Goal: Task Accomplishment & Management: Use online tool/utility

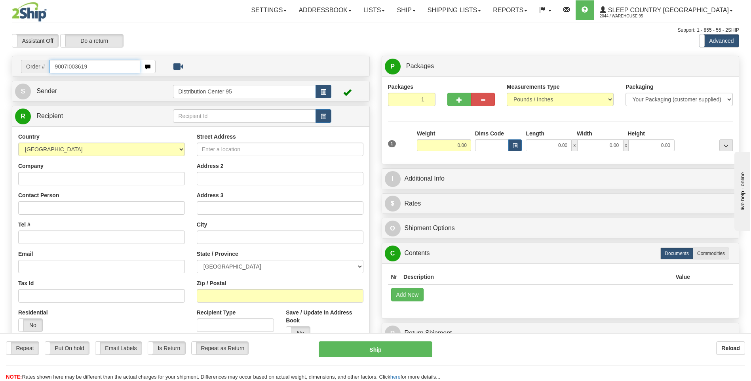
type input "9007I003619"
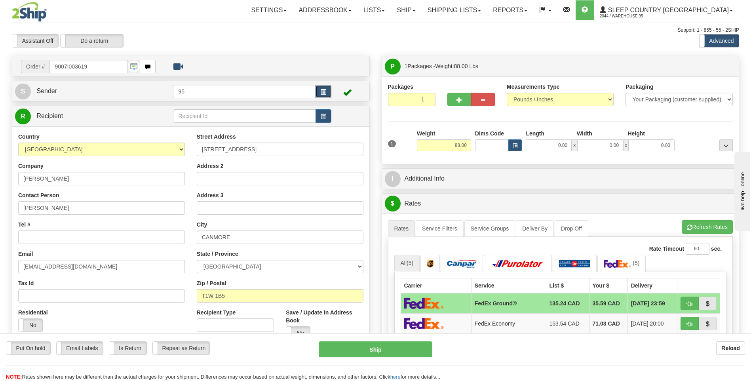
click at [322, 89] on span "button" at bounding box center [323, 91] width 6 height 5
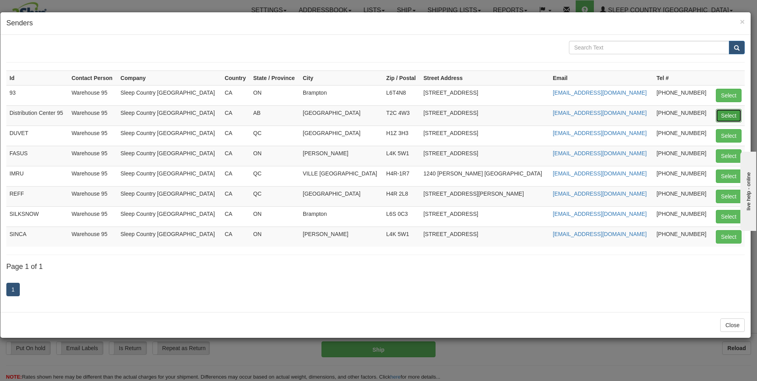
click at [728, 116] on button "Select" at bounding box center [728, 115] width 26 height 13
type input "Distribution Center 95"
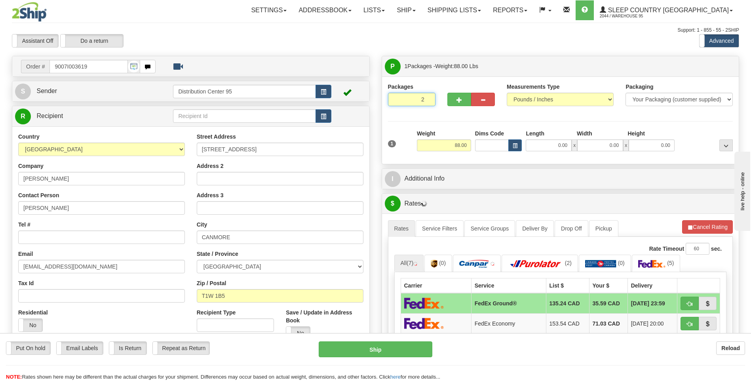
type input "2"
radio input "true"
click at [428, 99] on input "2" at bounding box center [411, 99] width 47 height 13
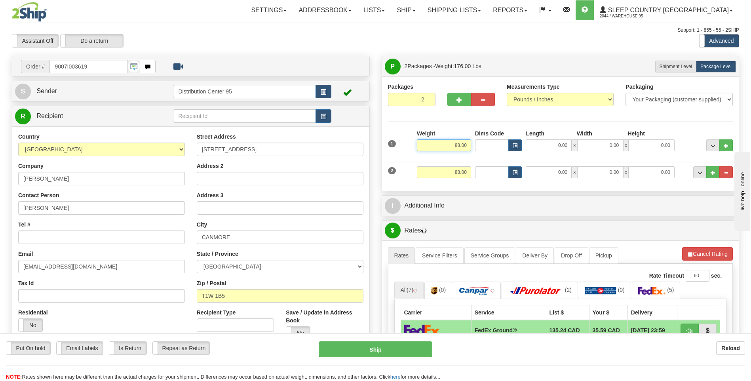
click at [470, 146] on input "88.00" at bounding box center [444, 145] width 54 height 12
type input "8"
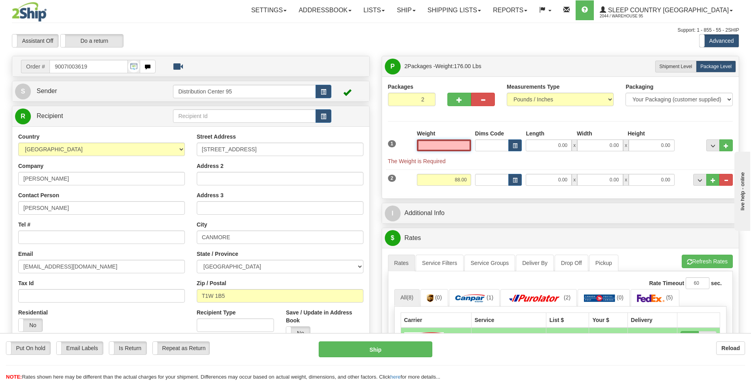
type input "6"
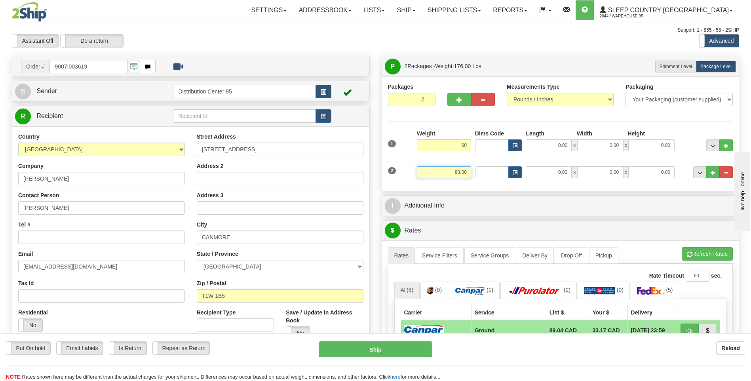
click at [467, 171] on input "88.00" at bounding box center [444, 172] width 54 height 12
type input "60.00"
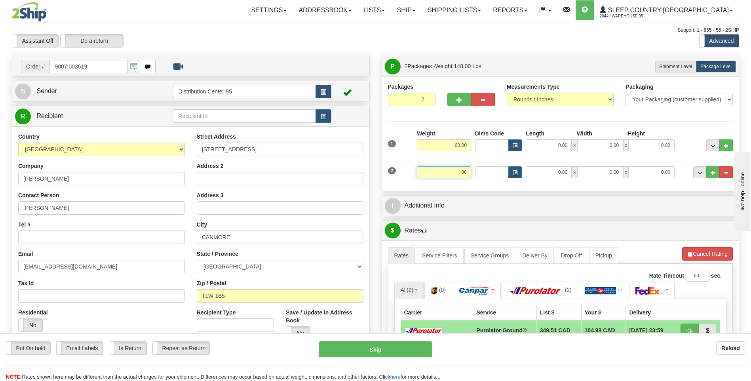
type input "8"
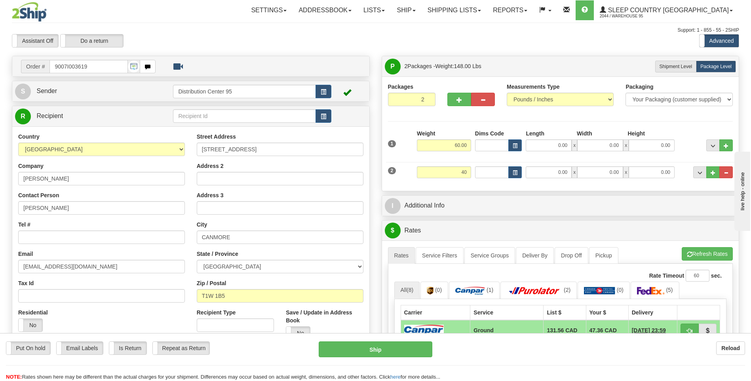
type input "40.00"
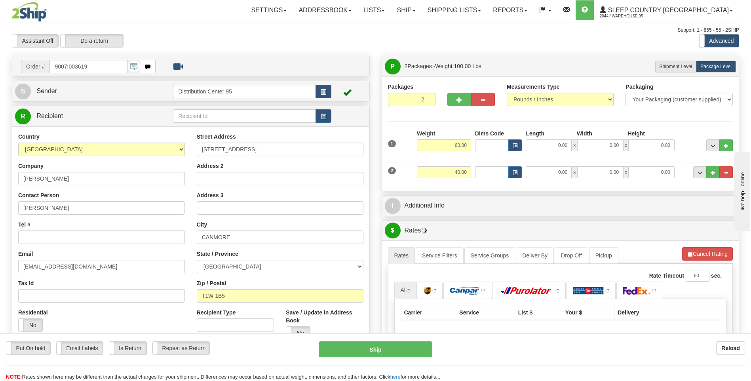
click at [486, 188] on div "Packages 2 2 Measurements Type" at bounding box center [560, 133] width 357 height 114
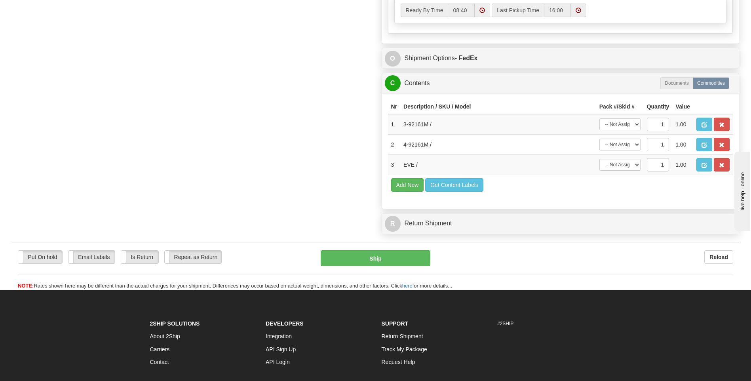
scroll to position [503, 0]
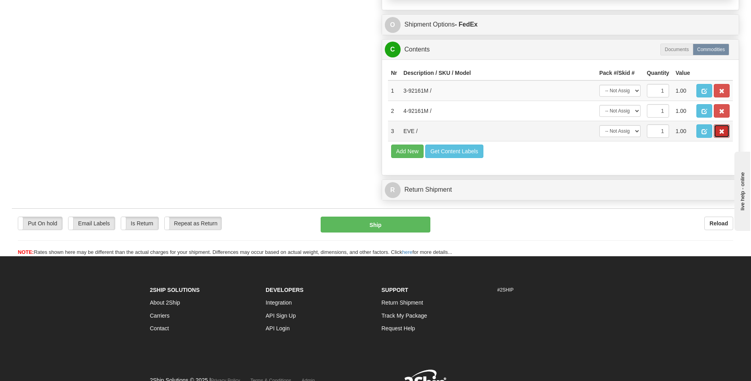
click at [729, 132] on button "button" at bounding box center [721, 130] width 16 height 13
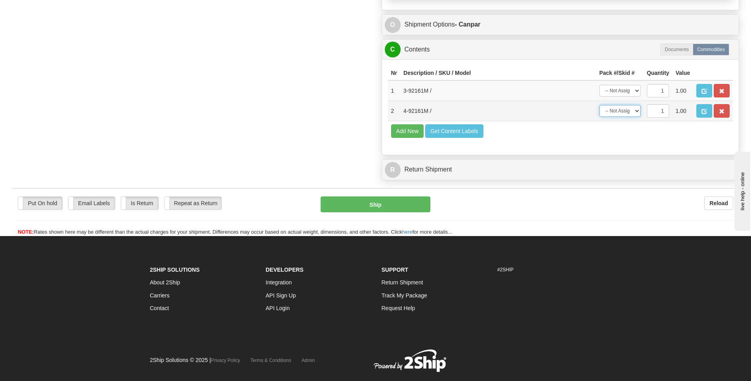
click at [634, 113] on select "-- Not Assigned -- Package 1 Package 2" at bounding box center [619, 111] width 41 height 12
select select "0"
click at [599, 105] on select "-- Not Assigned -- Package 1 Package 2" at bounding box center [619, 111] width 41 height 12
click at [632, 86] on select "-- Not Assigned -- Package 1 Package 2" at bounding box center [619, 91] width 41 height 12
select select "1"
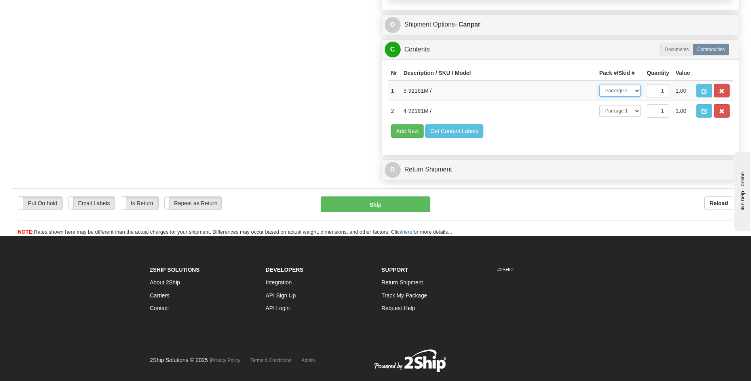
click at [599, 85] on select "-- Not Assigned -- Package 1 Package 2" at bounding box center [619, 91] width 41 height 12
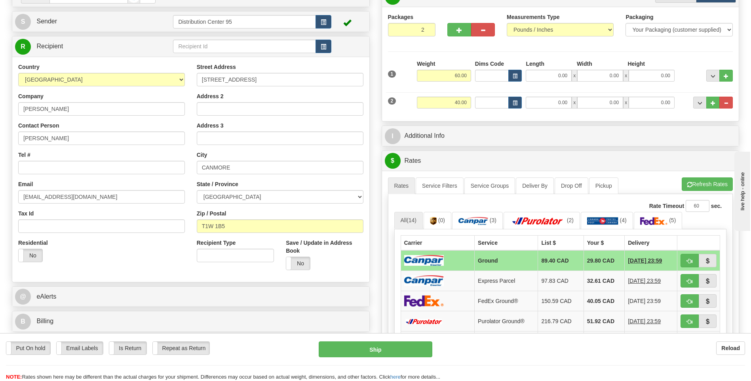
scroll to position [0, 0]
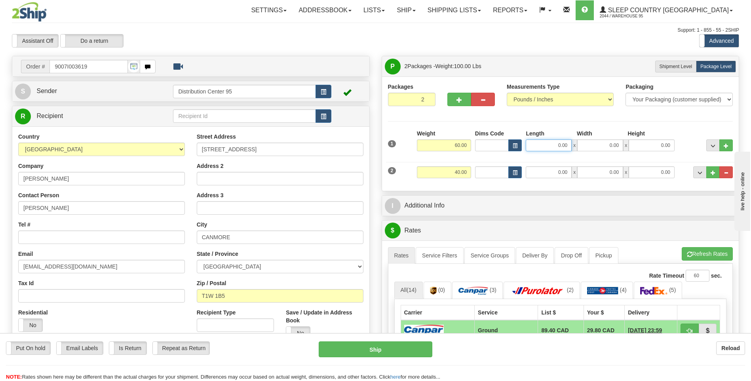
click at [554, 144] on input "0.00" at bounding box center [548, 145] width 46 height 12
type input "0.00"
click at [650, 144] on input "0.00" at bounding box center [651, 145] width 46 height 12
type input "44.00"
click at [692, 137] on div at bounding box center [705, 140] width 58 height 22
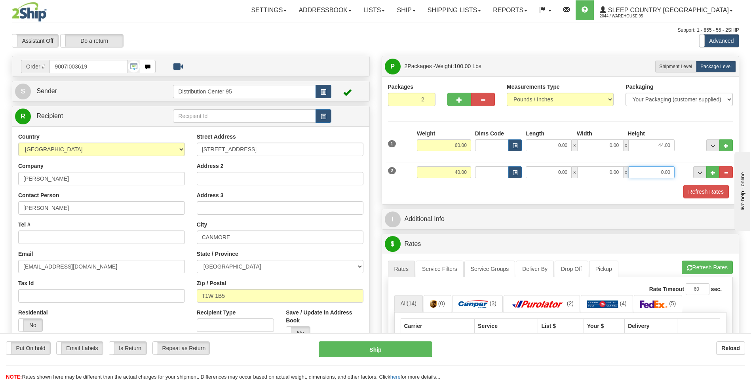
click at [661, 175] on input "0.00" at bounding box center [651, 172] width 46 height 12
type input "42.00"
click at [562, 171] on input "0.00" at bounding box center [548, 172] width 46 height 12
type input "17.00"
click at [613, 174] on input "0.00" at bounding box center [600, 172] width 46 height 12
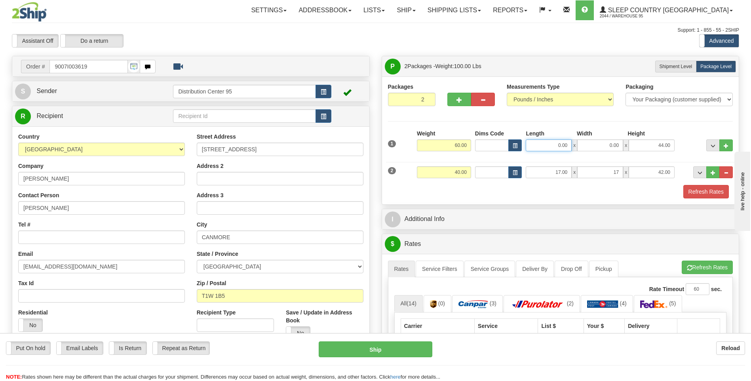
type input "17.00"
click at [562, 142] on input "0.00" at bounding box center [548, 145] width 46 height 12
type input "17.00"
click at [600, 145] on input "0.00" at bounding box center [600, 145] width 46 height 12
type input "17.00"
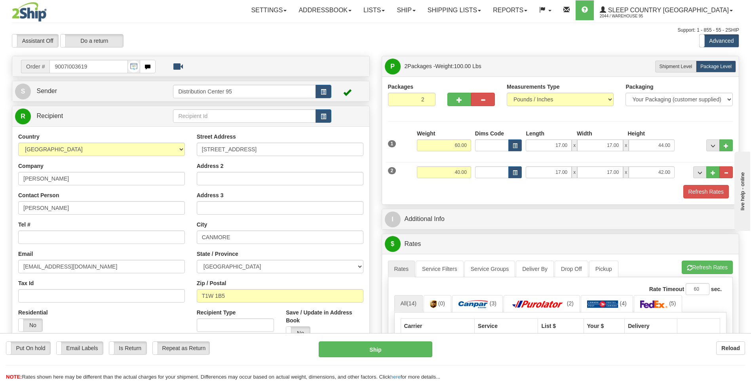
click at [612, 124] on div "Packages 2 2 Measurements Type" at bounding box center [560, 141] width 345 height 116
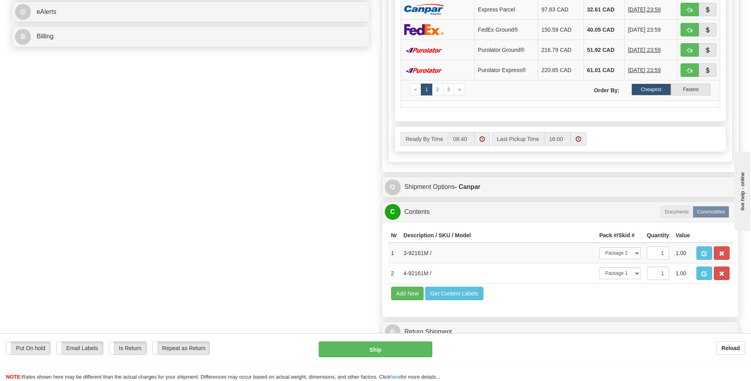
scroll to position [356, 0]
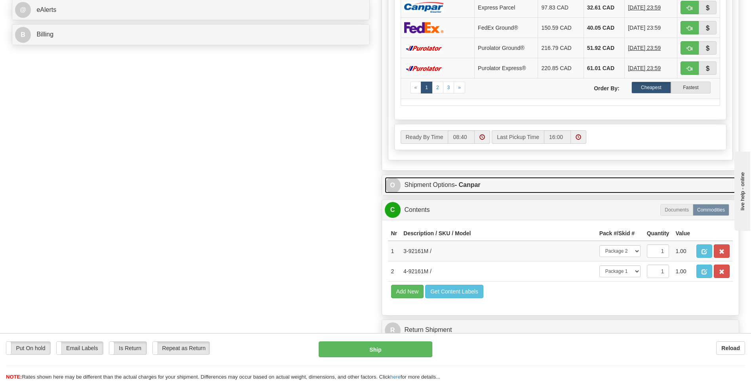
click at [484, 188] on link "O Shipment Options - Canpar" at bounding box center [560, 185] width 351 height 16
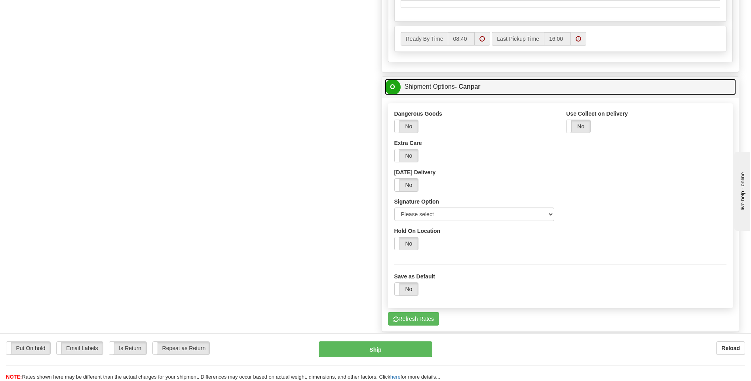
scroll to position [475, 0]
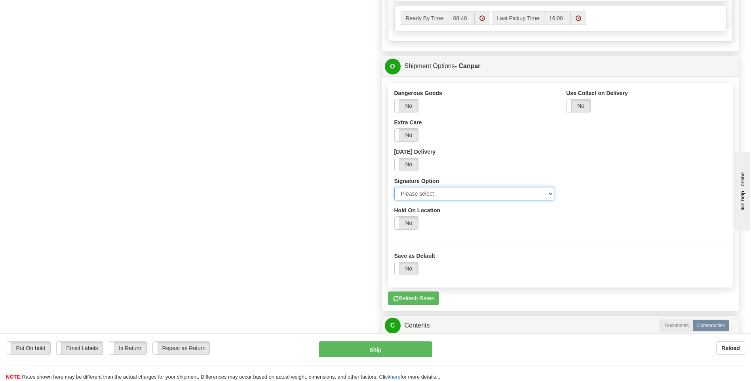
click at [454, 195] on select "Please select No Signature Required Signature Required Adult Signature" at bounding box center [474, 193] width 160 height 13
select select "2"
click at [394, 187] on select "Please select No Signature Required Signature Required Adult Signature" at bounding box center [474, 193] width 160 height 13
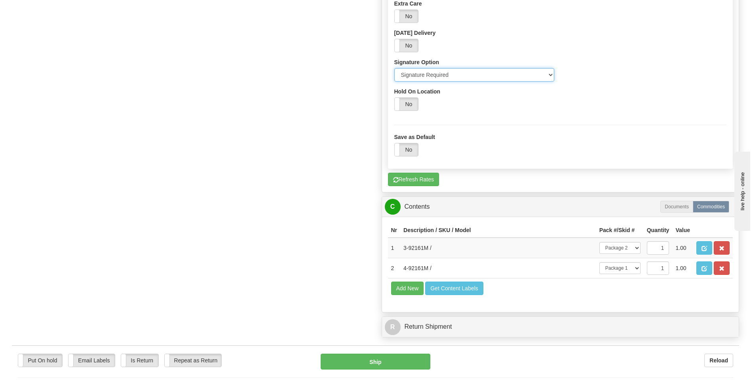
scroll to position [712, 0]
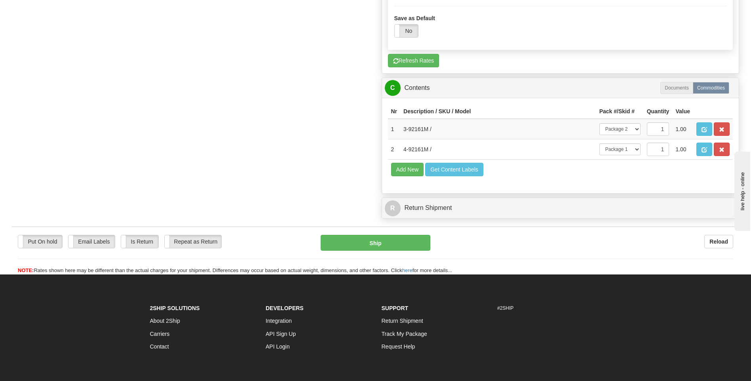
click at [406, 252] on div "Put On hold Put On hold Email Labels Email Labels Edit Is Return Is Return Repe…" at bounding box center [375, 255] width 727 height 40
click at [406, 246] on button "Ship" at bounding box center [374, 243] width 109 height 16
type input "1"
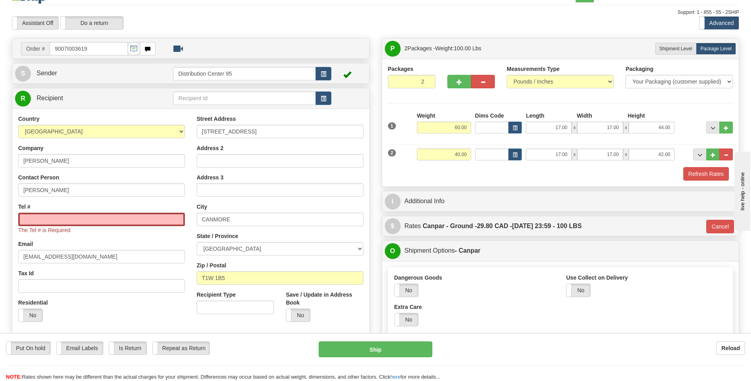
scroll to position [0, 0]
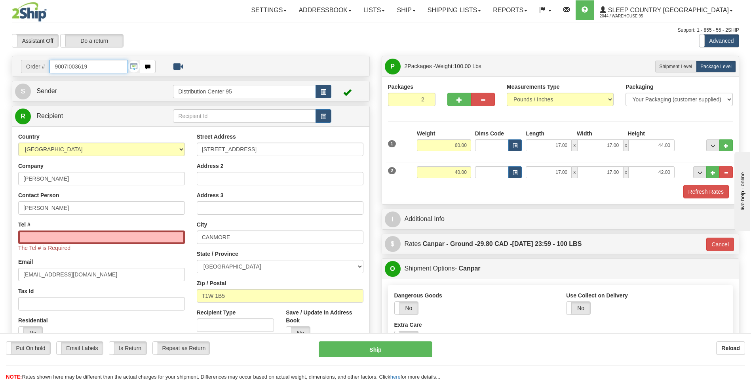
drag, startPoint x: 102, startPoint y: 66, endPoint x: 6, endPoint y: 72, distance: 96.4
click at [7, 72] on div "Order # 9007I003619 S" at bounding box center [191, 230] width 370 height 349
click at [79, 242] on input "Tel #" at bounding box center [101, 236] width 167 height 13
paste input "236 638-2684"
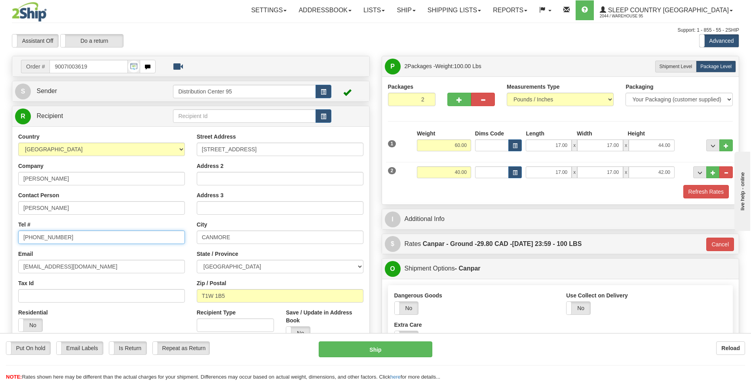
type input "236 638-2684"
click at [63, 238] on input "236 638-2684" at bounding box center [101, 236] width 167 height 13
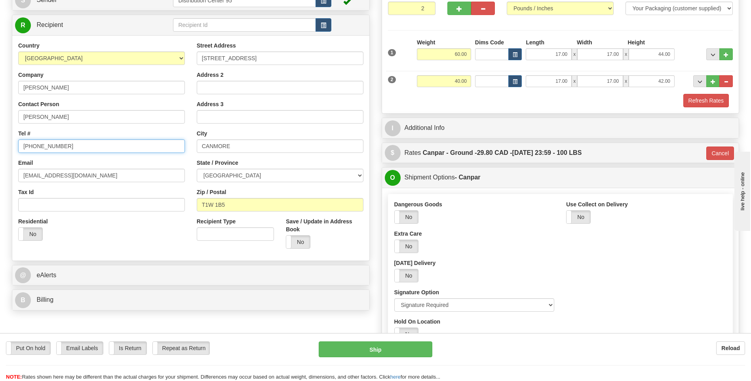
scroll to position [119, 0]
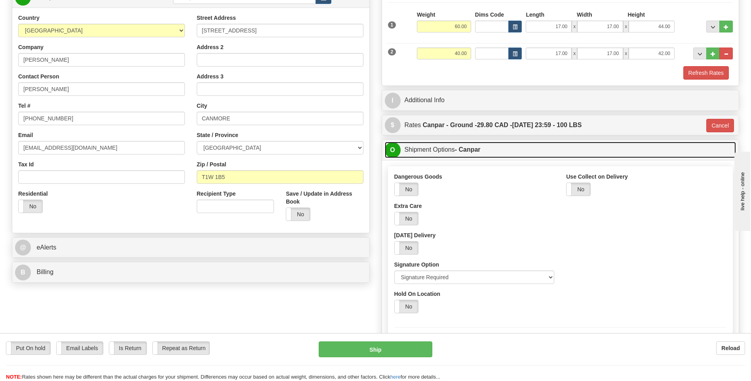
click at [434, 152] on link "O Shipment Options - Canpar" at bounding box center [560, 150] width 351 height 16
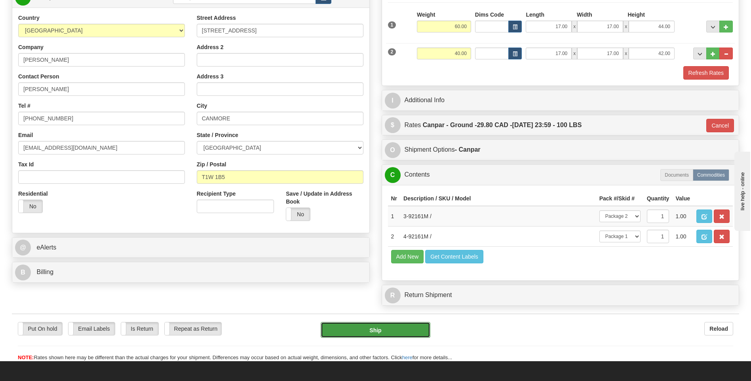
click at [360, 336] on button "Ship" at bounding box center [374, 330] width 109 height 16
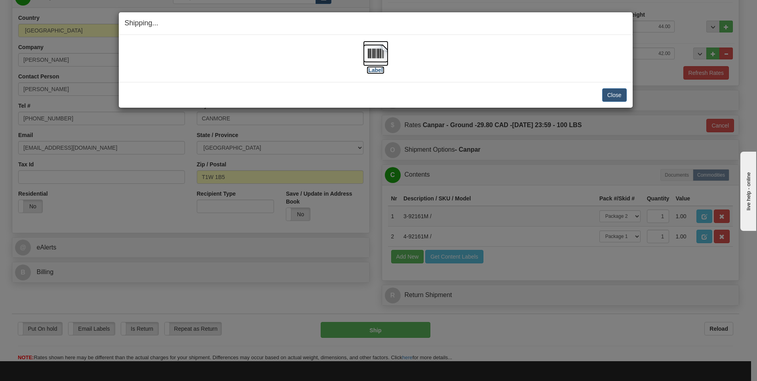
click at [375, 69] on label "[Label]" at bounding box center [375, 70] width 18 height 8
click at [624, 96] on button "Close" at bounding box center [614, 94] width 25 height 13
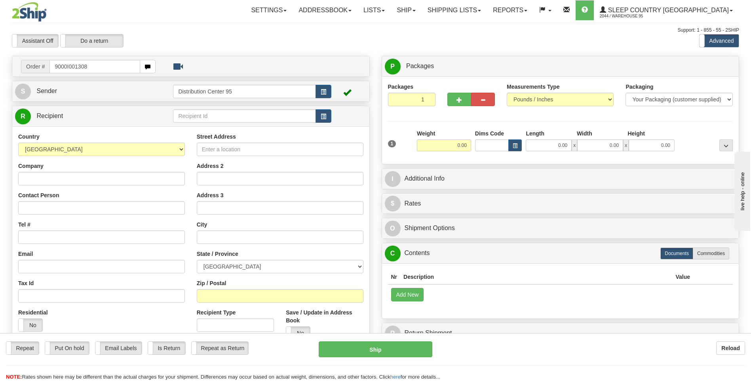
type input "9000I001308"
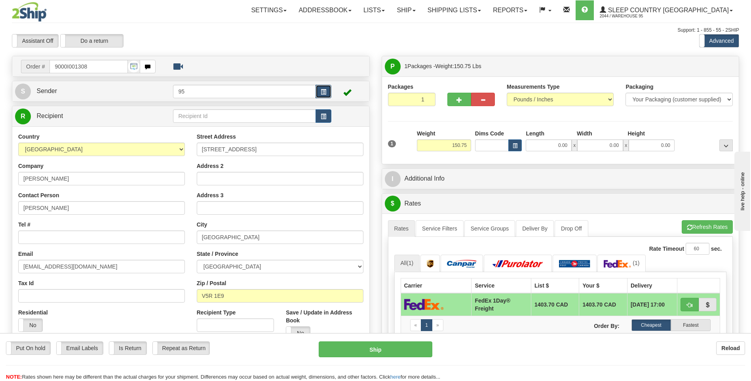
click at [325, 91] on span "button" at bounding box center [323, 91] width 6 height 5
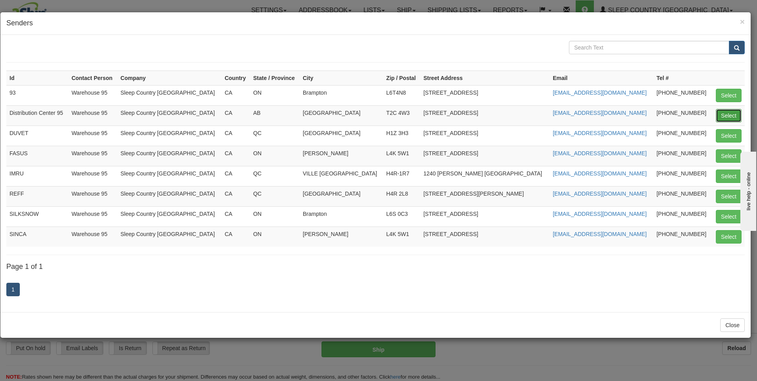
click at [726, 114] on button "Select" at bounding box center [728, 115] width 26 height 13
type input "Distribution Center 95"
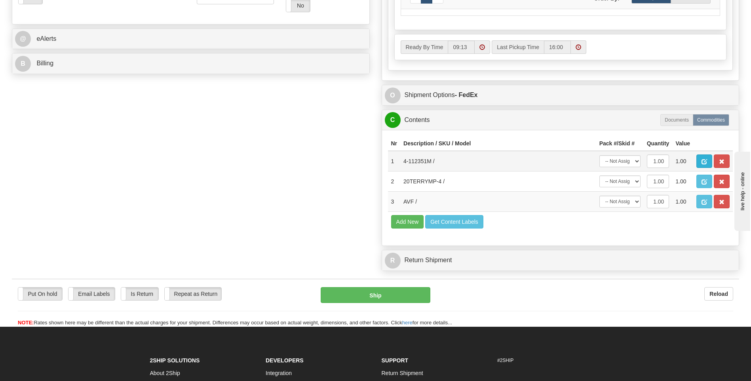
scroll to position [324, 0]
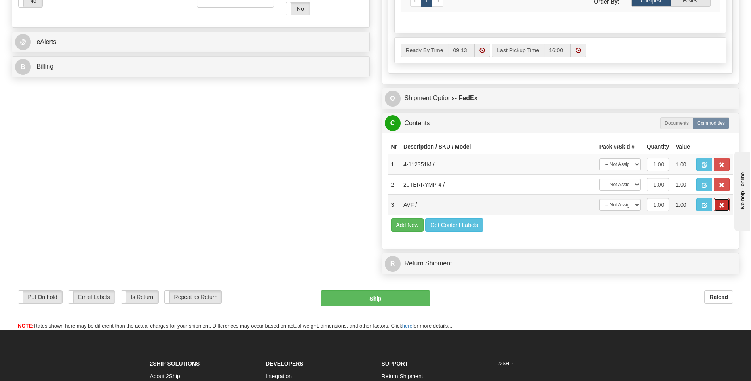
click at [721, 208] on span "button" at bounding box center [722, 205] width 6 height 5
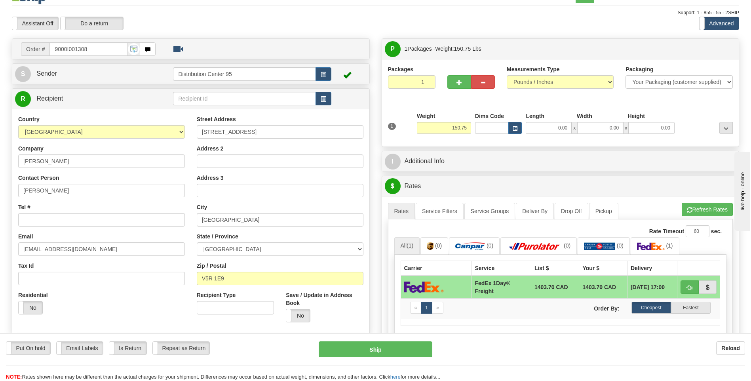
scroll to position [0, 0]
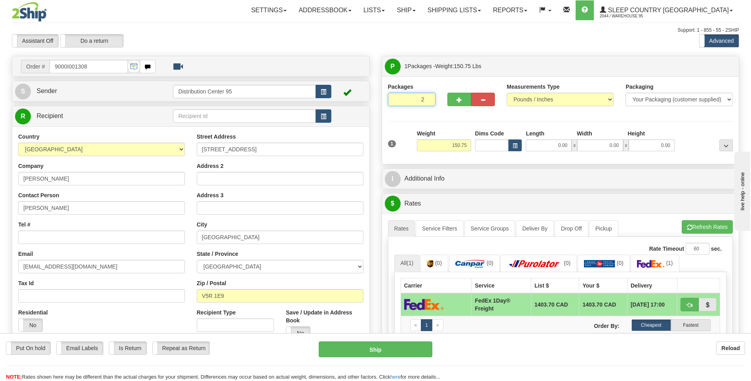
type input "2"
radio input "true"
click at [428, 98] on input "2" at bounding box center [411, 99] width 47 height 13
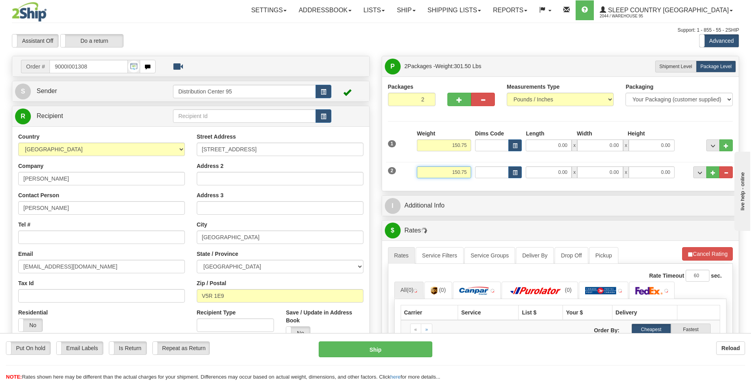
click at [466, 170] on input "150.75" at bounding box center [444, 172] width 54 height 12
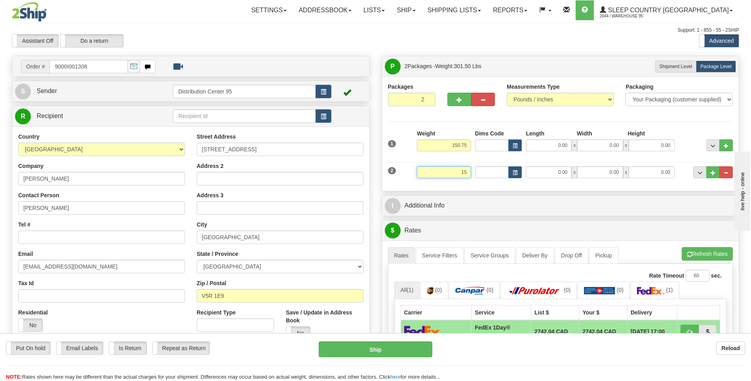
type input "1"
type input "2"
click at [540, 146] on input "0.00" at bounding box center [548, 145] width 46 height 12
type input "2.00"
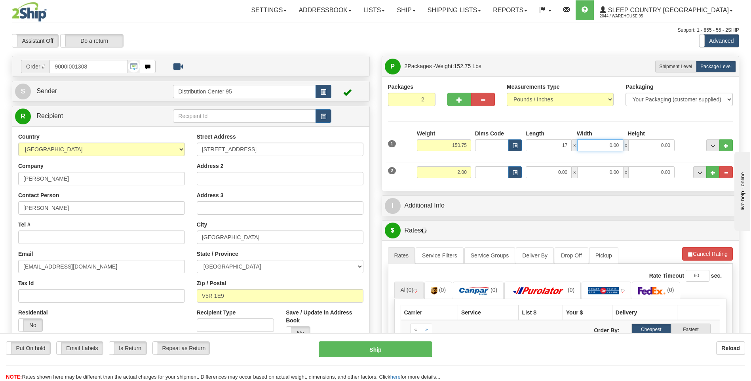
type input "17.00"
click at [593, 143] on input "0.00" at bounding box center [600, 145] width 46 height 12
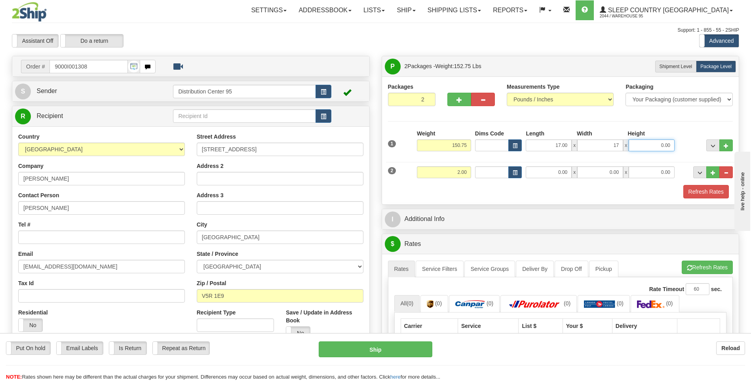
type input "17.00"
click at [632, 146] on input "0.00" at bounding box center [651, 145] width 46 height 12
type input "45.00"
click at [662, 132] on div "Height" at bounding box center [650, 134] width 51 height 10
click at [717, 192] on button "Refresh Rates" at bounding box center [706, 191] width 46 height 13
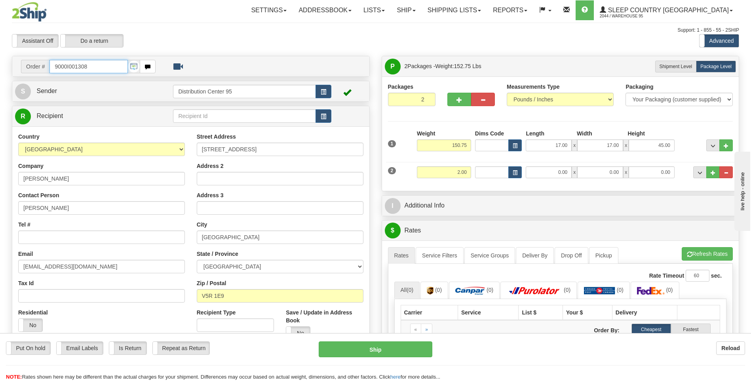
drag, startPoint x: 93, startPoint y: 68, endPoint x: 54, endPoint y: 69, distance: 38.8
click at [54, 69] on input "9000I001308" at bounding box center [88, 66] width 78 height 13
click at [43, 237] on input "Tel #" at bounding box center [101, 236] width 167 height 13
paste input "604 727-2461"
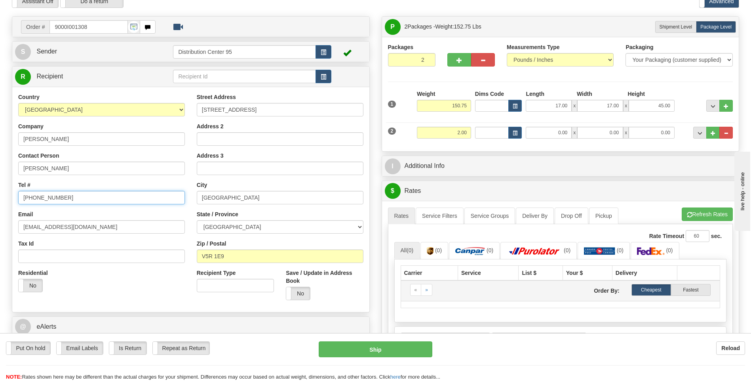
scroll to position [158, 0]
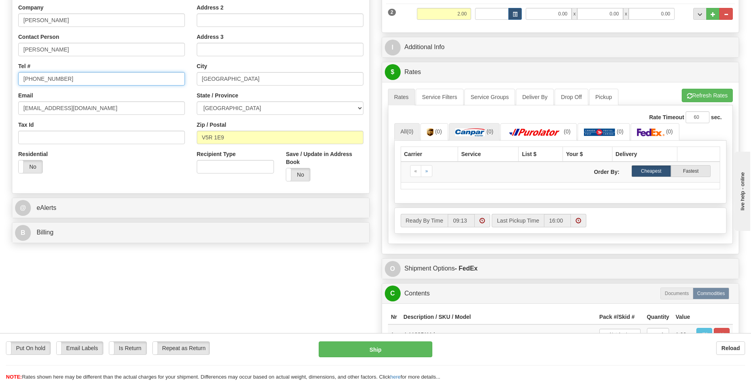
type input "604 727-2461"
click at [470, 128] on img at bounding box center [470, 132] width 30 height 8
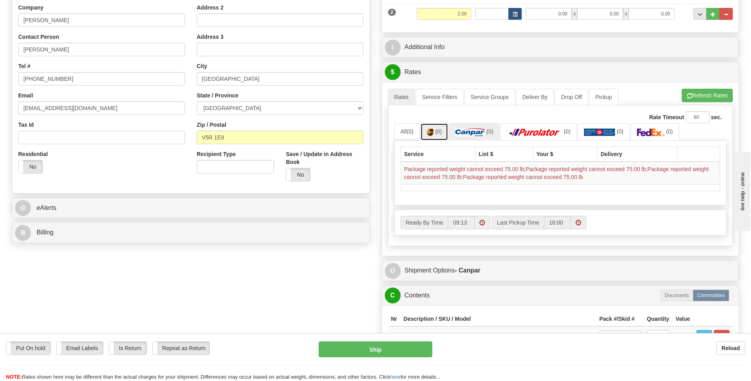
click at [442, 127] on link "(0)" at bounding box center [434, 131] width 28 height 17
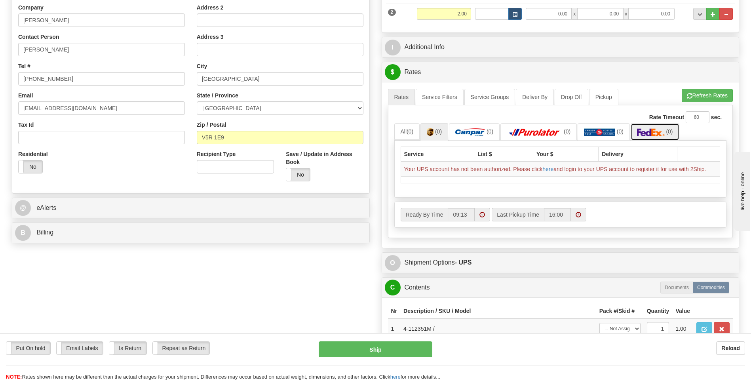
click at [643, 133] on img at bounding box center [651, 132] width 28 height 8
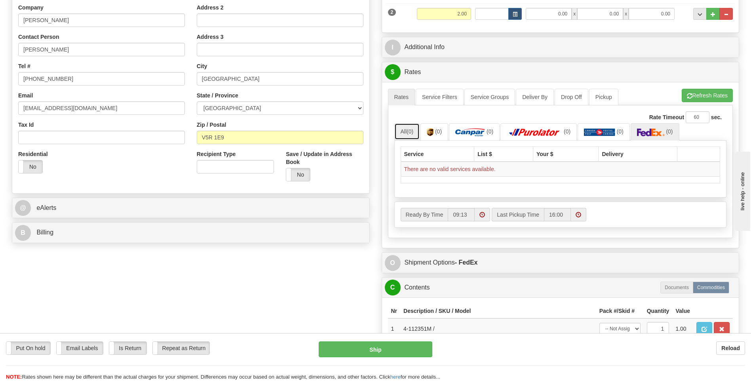
click at [413, 134] on span "(0)" at bounding box center [409, 131] width 7 height 6
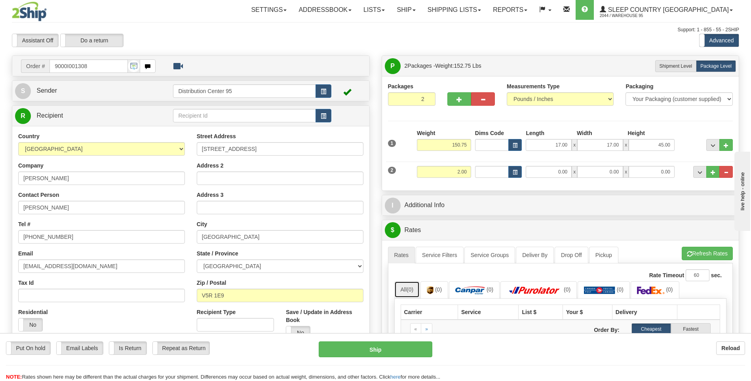
scroll to position [0, 0]
click at [466, 144] on input "150.75" at bounding box center [444, 145] width 54 height 12
type input "1"
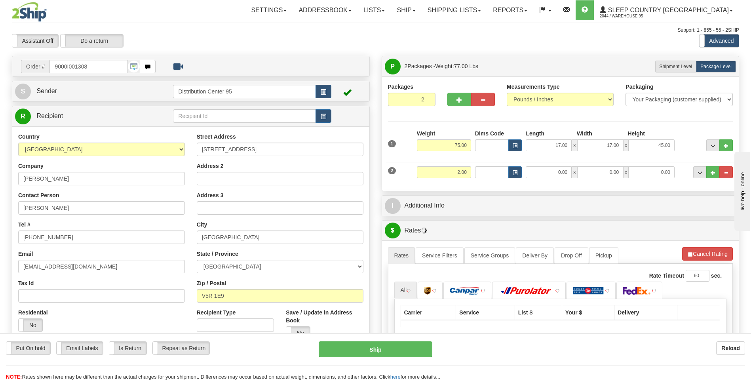
click at [446, 123] on div "Packages 2 2 Measurements Type" at bounding box center [560, 134] width 345 height 102
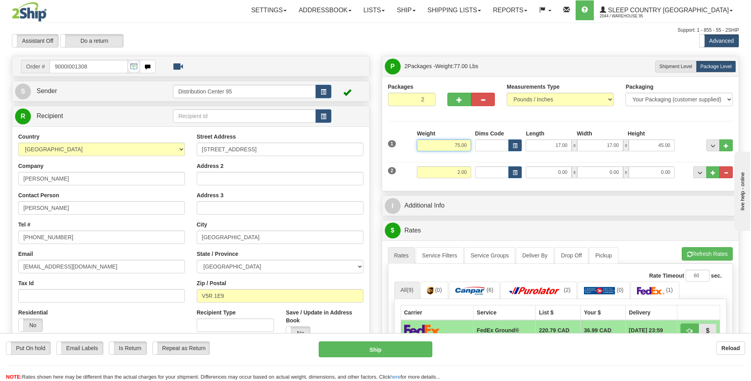
click at [468, 146] on input "75.00" at bounding box center [444, 145] width 54 height 12
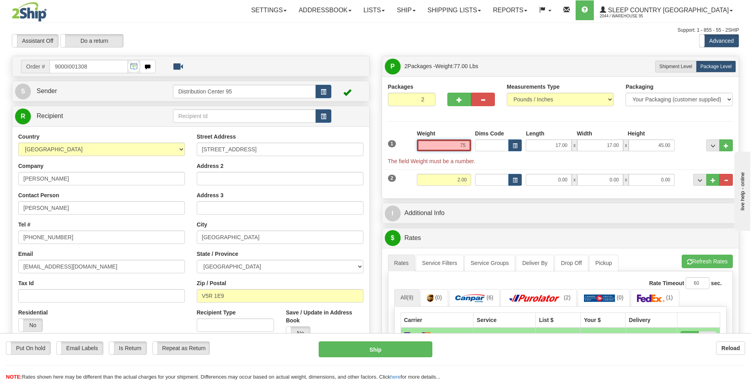
type input "7"
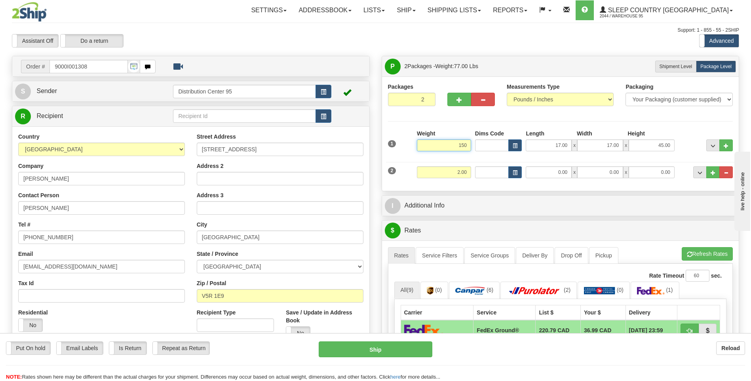
click at [465, 144] on input "150" at bounding box center [444, 145] width 54 height 12
click at [468, 145] on input "150" at bounding box center [444, 145] width 54 height 12
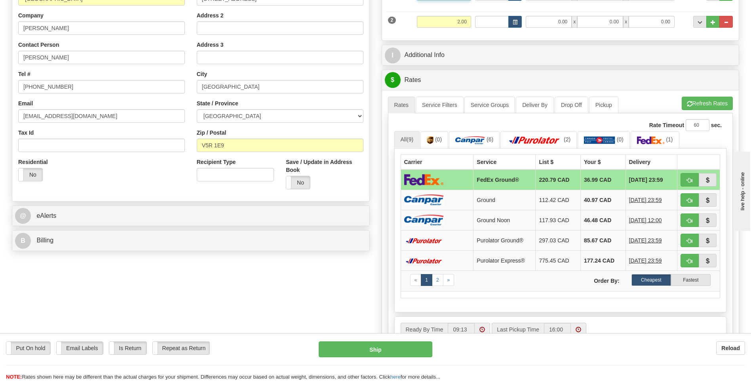
scroll to position [158, 0]
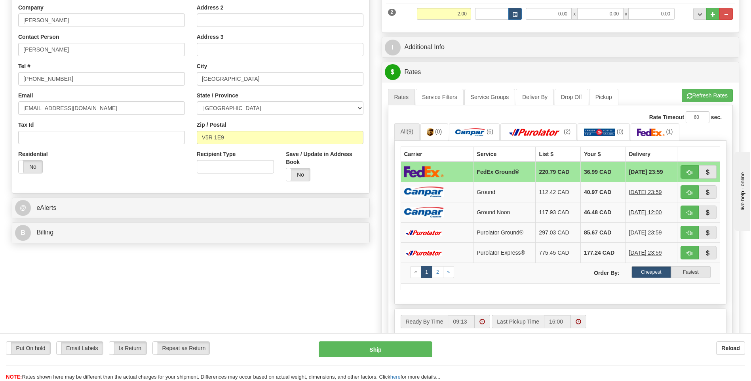
click at [708, 96] on li "Refresh Rates Cancel Rating" at bounding box center [706, 95] width 51 height 13
type input "150.00"
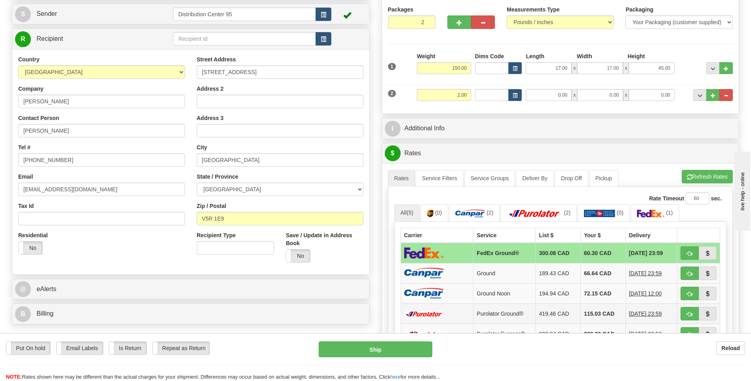
scroll to position [79, 0]
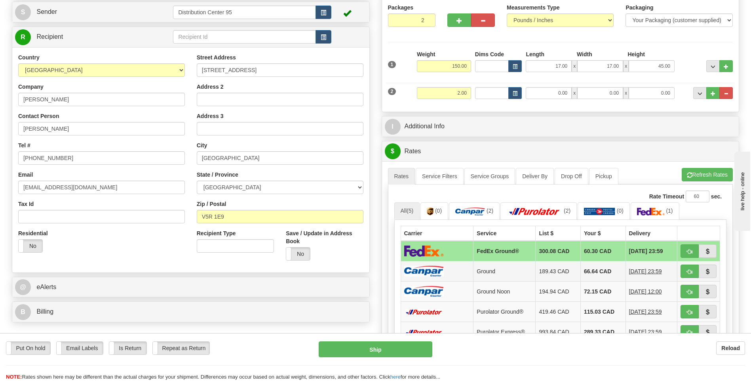
click at [460, 275] on td at bounding box center [436, 271] width 73 height 20
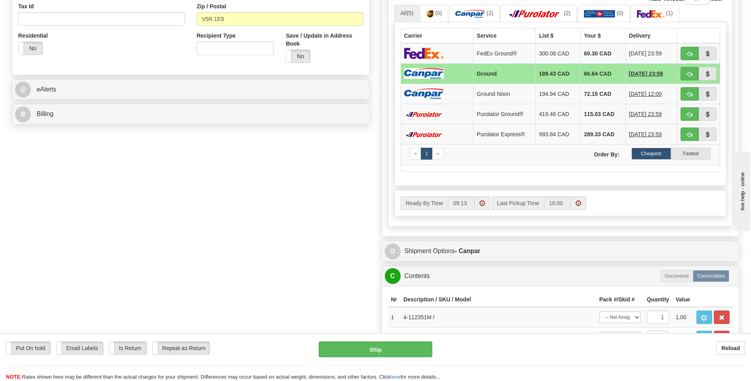
scroll to position [277, 0]
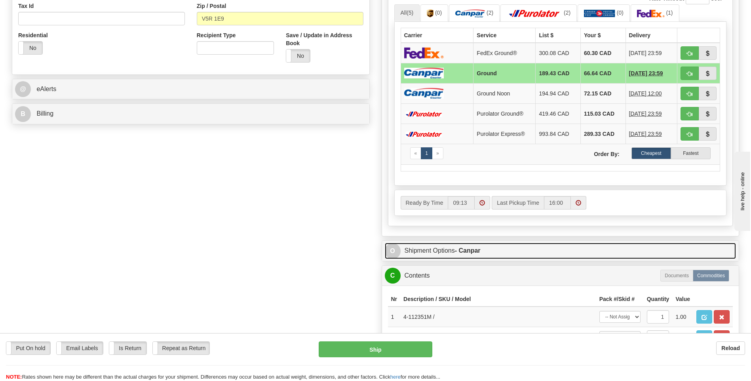
click at [446, 244] on link "O Shipment Options - Canpar" at bounding box center [560, 251] width 351 height 16
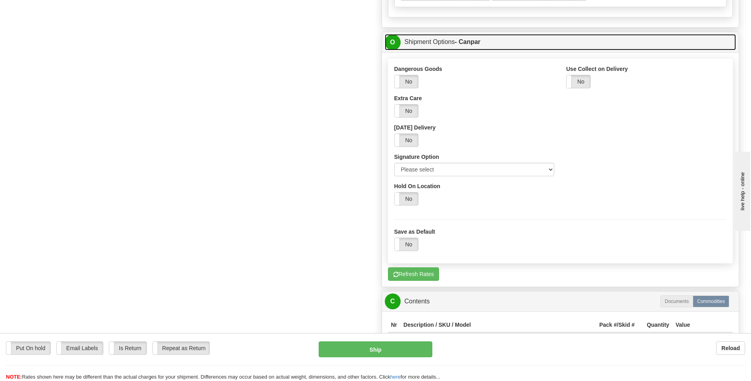
scroll to position [514, 0]
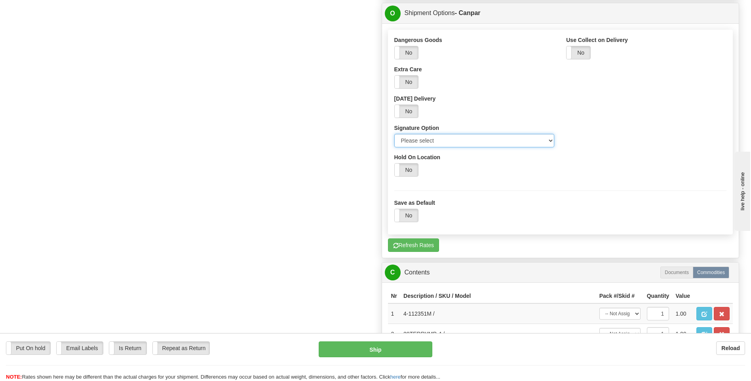
click at [425, 138] on select "Please select No Signature Required Signature Required Adult Signature" at bounding box center [474, 140] width 160 height 13
select select "2"
click at [394, 134] on select "Please select No Signature Required Signature Required Adult Signature" at bounding box center [474, 140] width 160 height 13
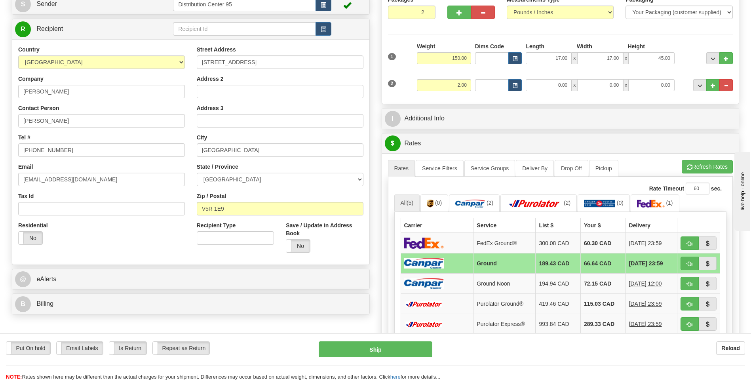
scroll to position [84, 0]
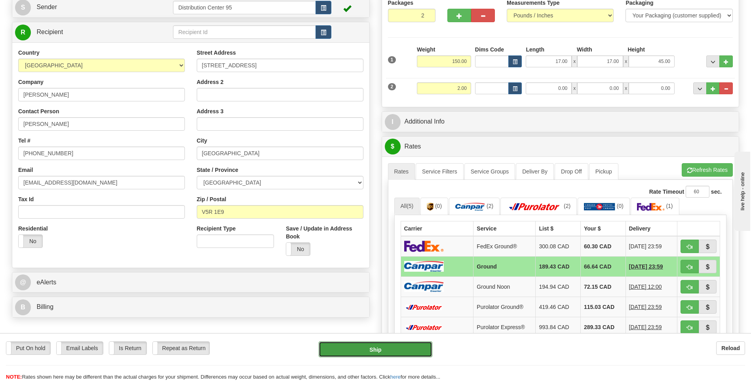
click at [368, 346] on button "Ship" at bounding box center [375, 349] width 113 height 16
type input "1"
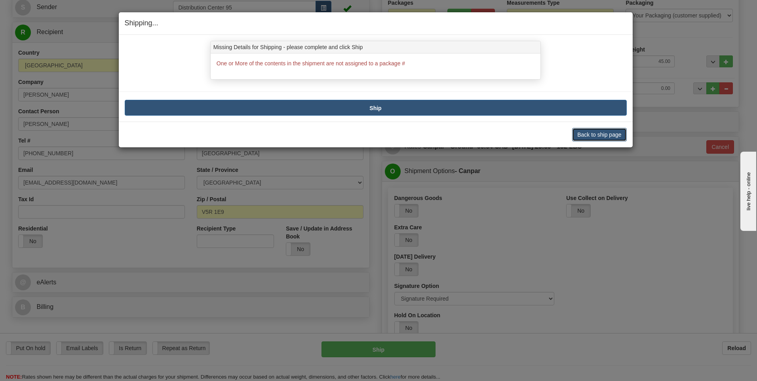
click at [595, 135] on button "Back to ship page" at bounding box center [599, 134] width 54 height 13
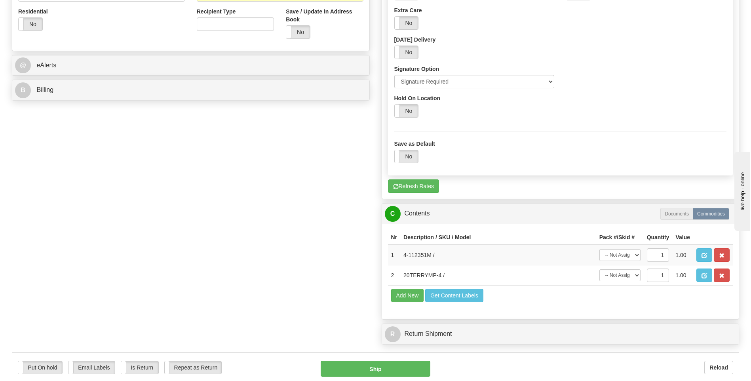
scroll to position [400, 0]
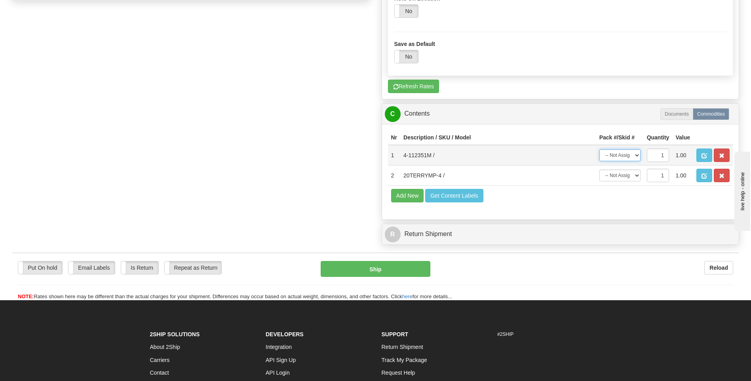
click at [629, 154] on select "-- Not Assigned -- Package 1 Package 2" at bounding box center [619, 155] width 41 height 12
select select "0"
click at [599, 149] on select "-- Not Assigned -- Package 1 Package 2" at bounding box center [619, 155] width 41 height 12
click at [610, 178] on select "-- Not Assigned -- Package 1 Package 2" at bounding box center [619, 175] width 41 height 12
select select "1"
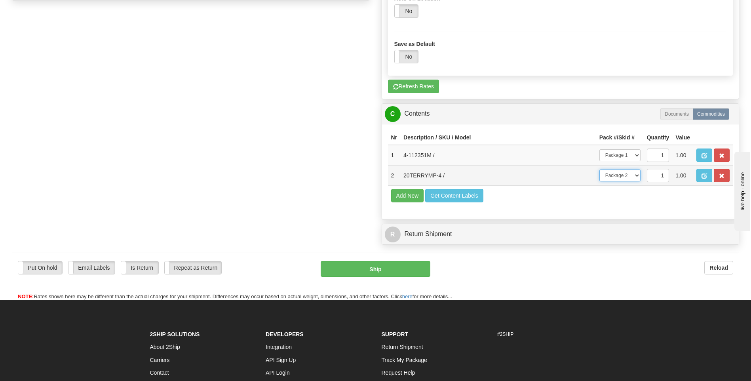
click at [599, 169] on select "-- Not Assigned -- Package 1 Package 2" at bounding box center [619, 175] width 41 height 12
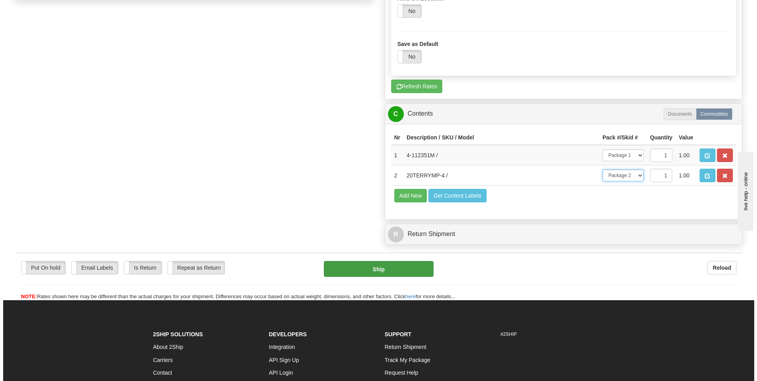
scroll to position [361, 0]
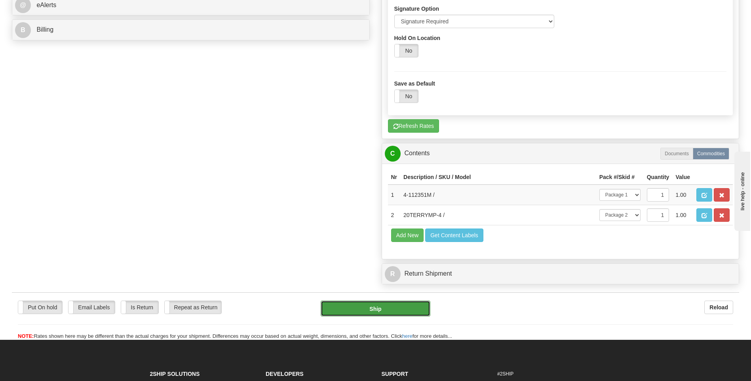
click at [370, 307] on button "Ship" at bounding box center [374, 308] width 109 height 16
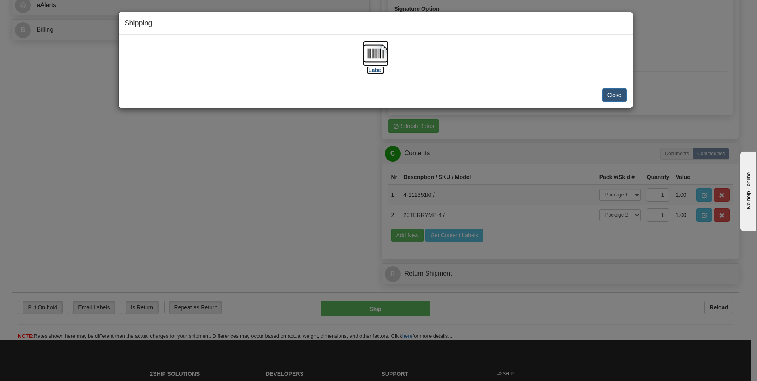
click at [377, 71] on label "[Label]" at bounding box center [375, 70] width 18 height 8
drag, startPoint x: 615, startPoint y: 99, endPoint x: 615, endPoint y: 95, distance: 4.4
click at [615, 95] on button "Close" at bounding box center [614, 94] width 25 height 13
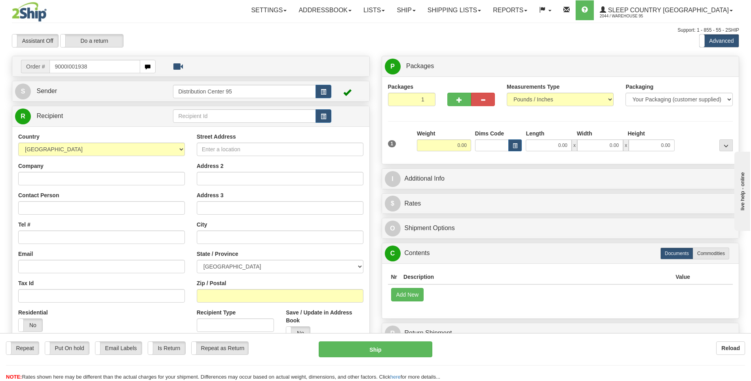
type input "9000I001938"
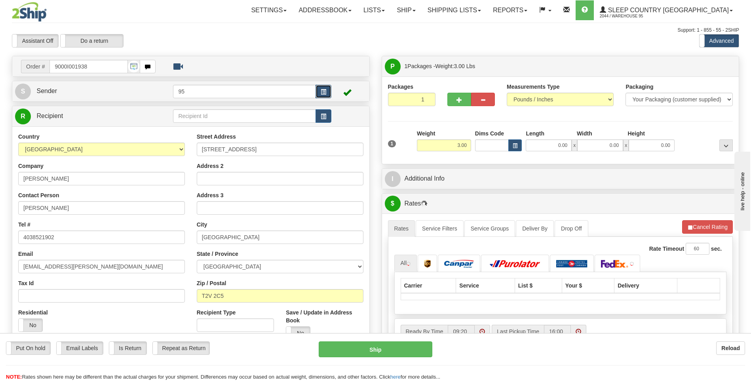
click at [326, 93] on button "button" at bounding box center [323, 91] width 16 height 13
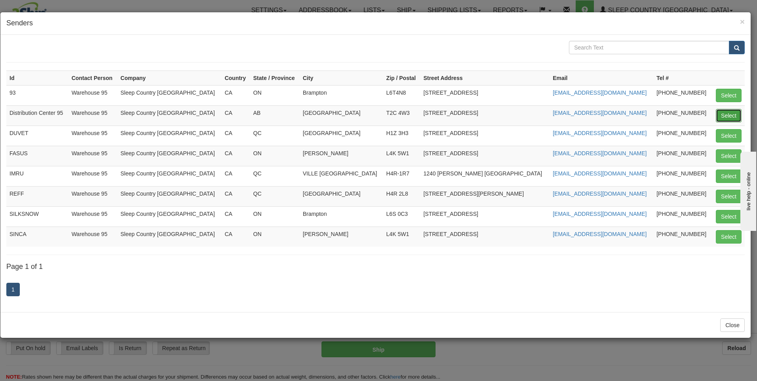
click at [733, 113] on button "Select" at bounding box center [728, 115] width 26 height 13
type input "Distribution Center 95"
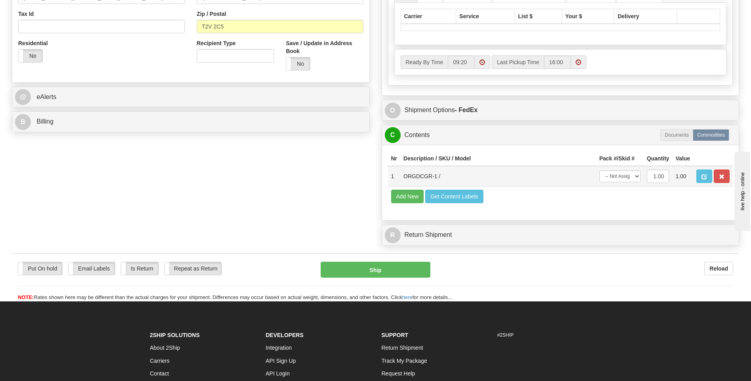
scroll to position [277, 0]
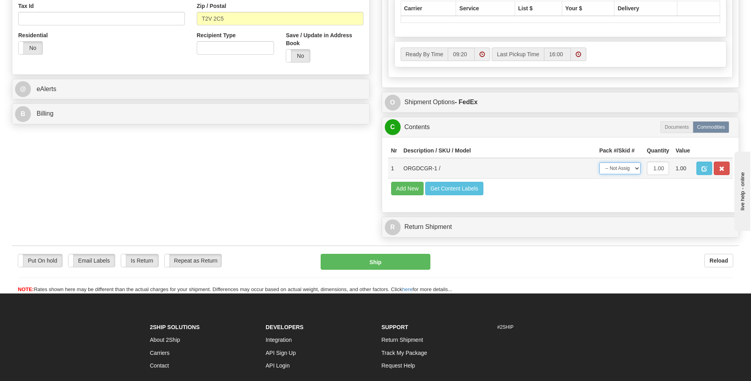
click at [605, 170] on select "-- Not Assigned -- Package 1" at bounding box center [619, 168] width 41 height 12
select select "0"
click at [599, 162] on select "-- Not Assigned -- Package 1" at bounding box center [619, 168] width 41 height 12
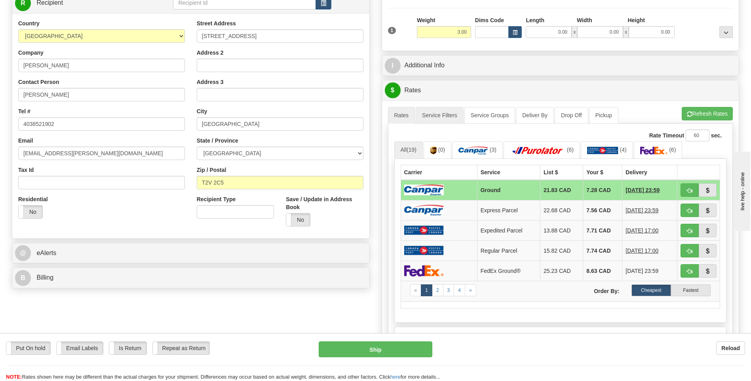
scroll to position [0, 0]
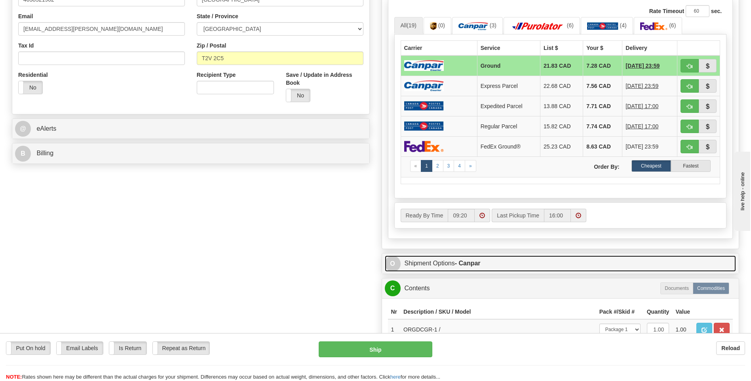
click at [437, 269] on link "O Shipment Options - Canpar" at bounding box center [560, 263] width 351 height 16
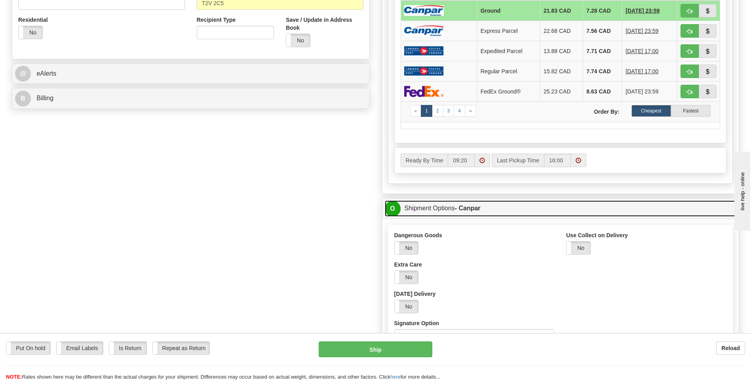
scroll to position [317, 0]
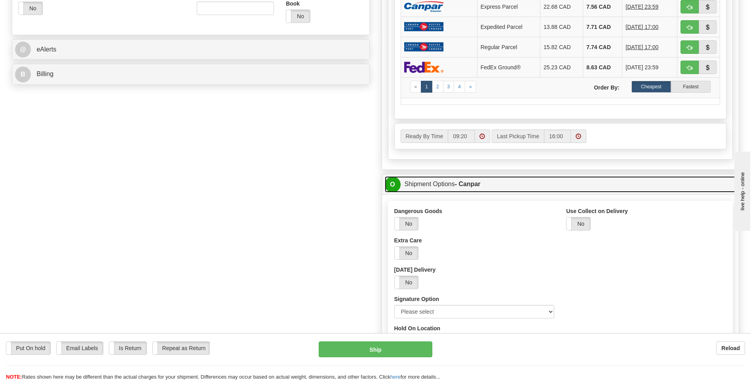
click at [416, 189] on link "O Shipment Options - Canpar" at bounding box center [560, 184] width 351 height 16
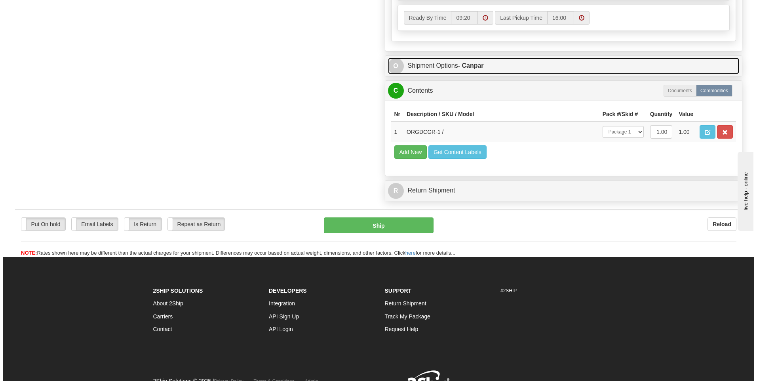
scroll to position [435, 0]
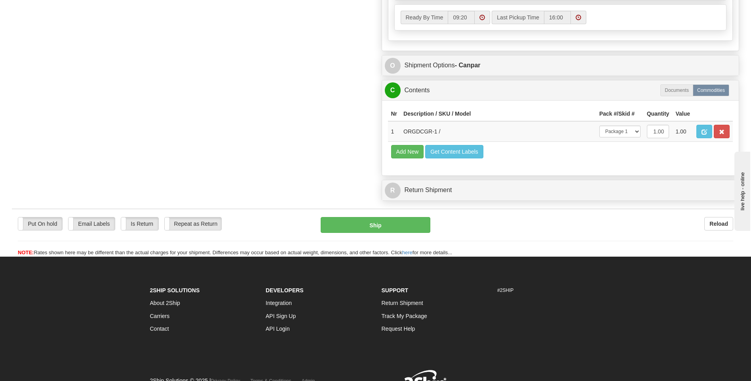
click at [355, 216] on div "Put On hold Put On hold Email Labels Email Labels Edit Is Return Is Return Repe…" at bounding box center [375, 233] width 727 height 48
click at [356, 220] on button "Ship" at bounding box center [374, 225] width 109 height 16
type input "1"
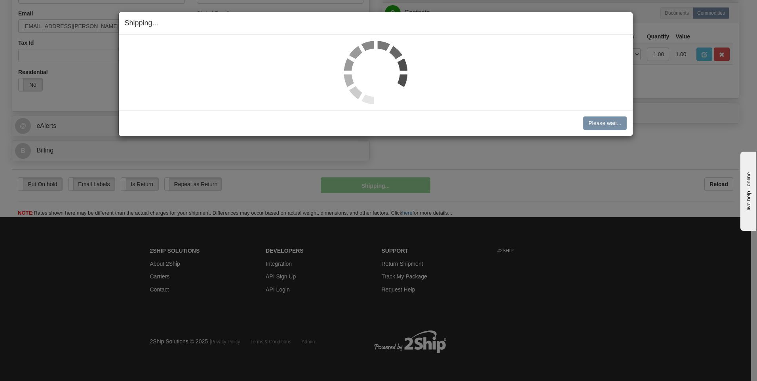
scroll to position [241, 0]
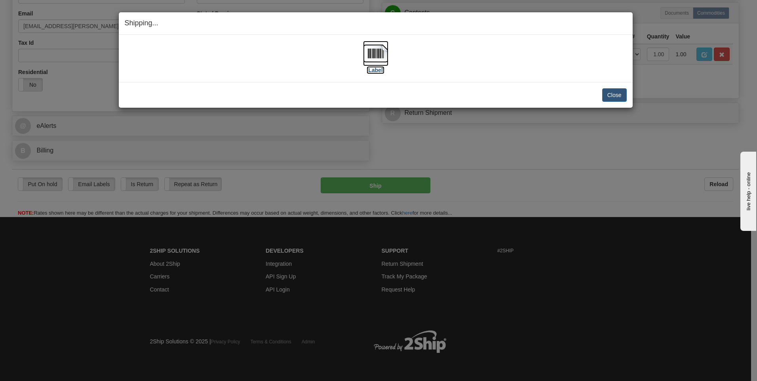
click at [378, 68] on label "[Label]" at bounding box center [375, 70] width 18 height 8
click at [614, 95] on button "Close" at bounding box center [614, 94] width 25 height 13
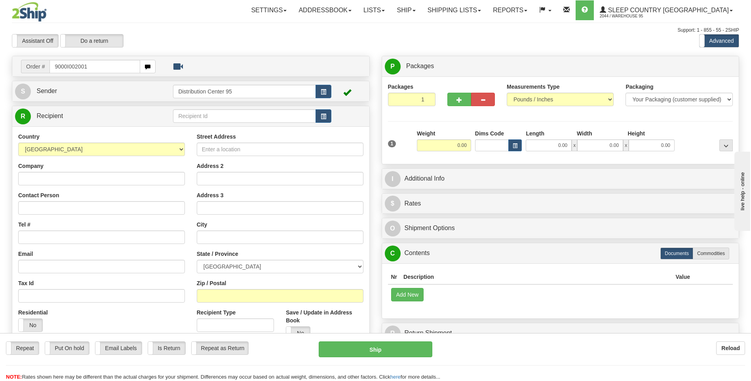
type input "9000I002001"
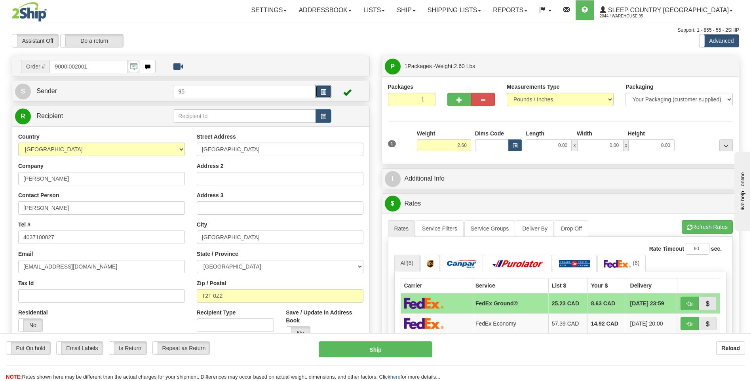
click at [324, 87] on button "button" at bounding box center [323, 91] width 16 height 13
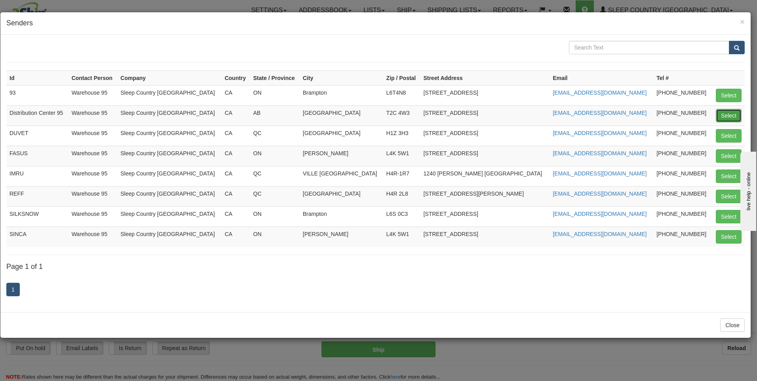
click at [727, 117] on button "Select" at bounding box center [728, 115] width 26 height 13
type input "Distribution Center 95"
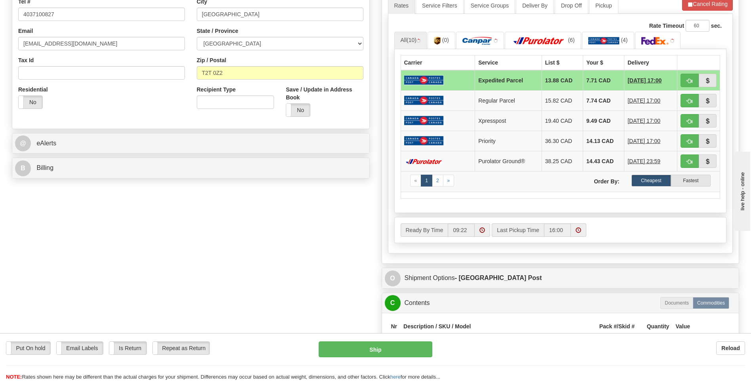
scroll to position [317, 0]
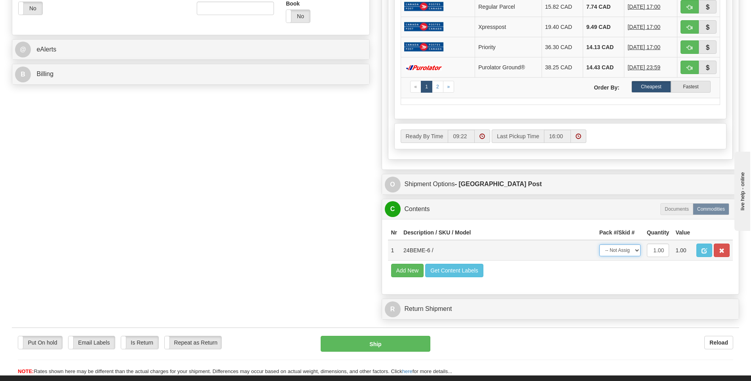
click at [633, 252] on select "-- Not Assigned -- Package 1" at bounding box center [619, 250] width 41 height 12
click at [599, 244] on select "-- Not Assigned -- Package 1" at bounding box center [619, 250] width 41 height 12
drag, startPoint x: 623, startPoint y: 252, endPoint x: 624, endPoint y: 257, distance: 4.9
click at [623, 252] on select "-- Not Assigned -- Package 1" at bounding box center [619, 250] width 41 height 12
select select "0"
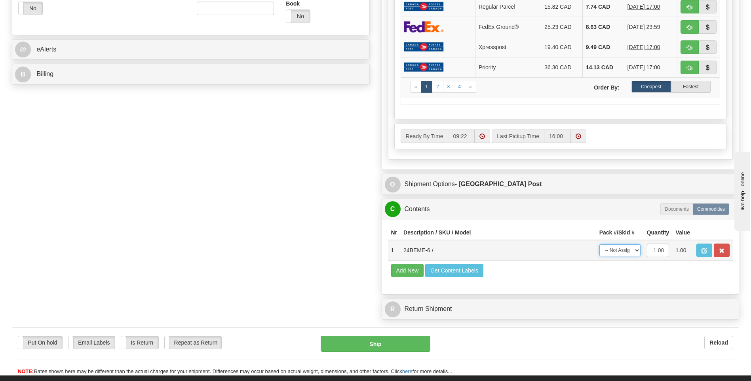
click at [599, 244] on select "-- Not Assigned -- Package 1" at bounding box center [619, 250] width 41 height 12
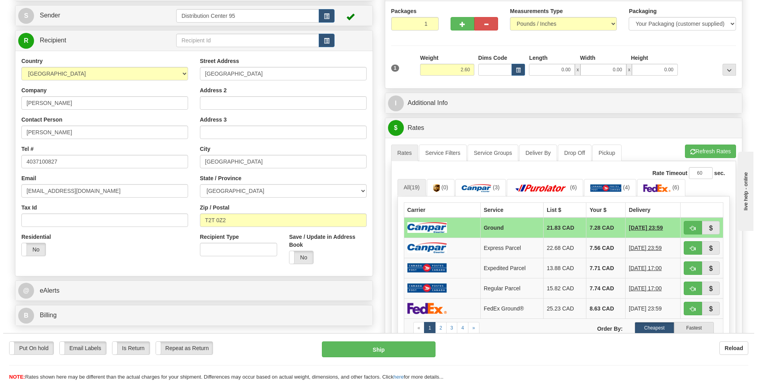
scroll to position [0, 0]
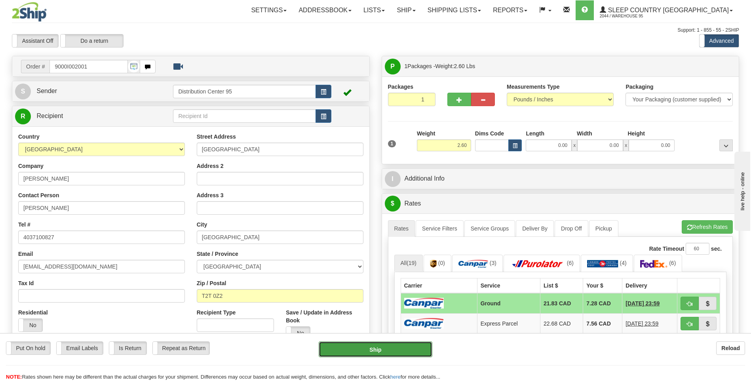
click at [396, 351] on button "Ship" at bounding box center [375, 349] width 113 height 16
type input "1"
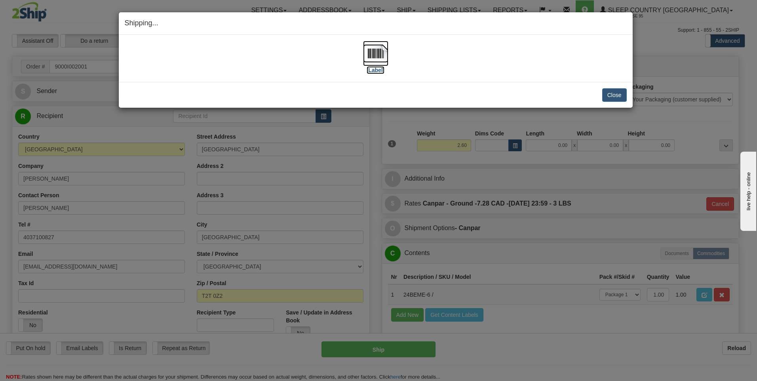
click at [380, 70] on label "[Label]" at bounding box center [375, 70] width 18 height 8
click at [618, 93] on button "Close" at bounding box center [614, 94] width 25 height 13
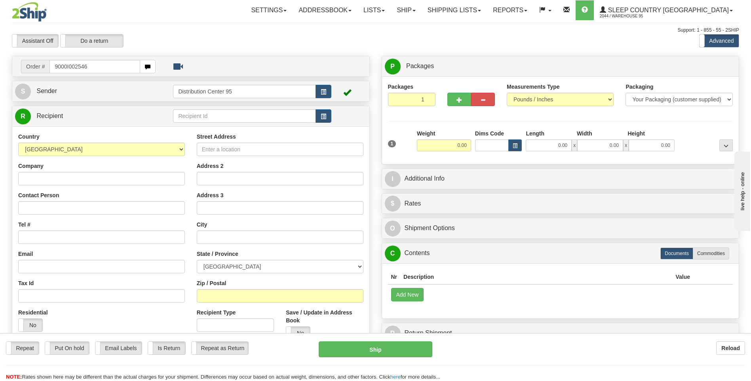
type input "9000I002546"
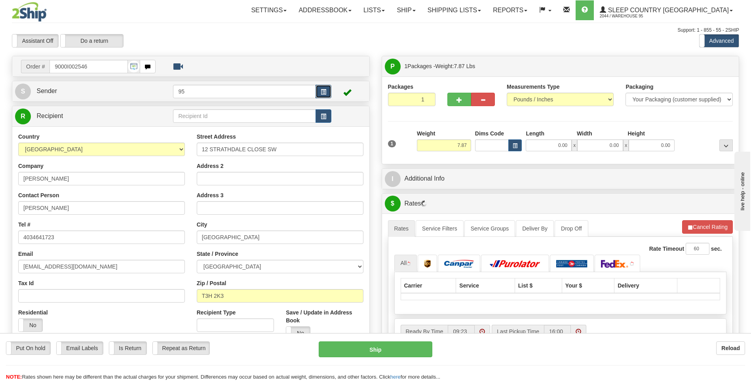
click at [328, 90] on button "button" at bounding box center [323, 91] width 16 height 13
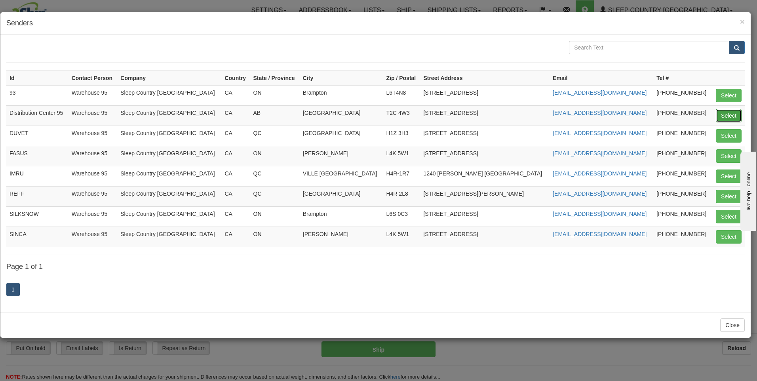
click at [721, 112] on button "Select" at bounding box center [728, 115] width 26 height 13
type input "Distribution Center 95"
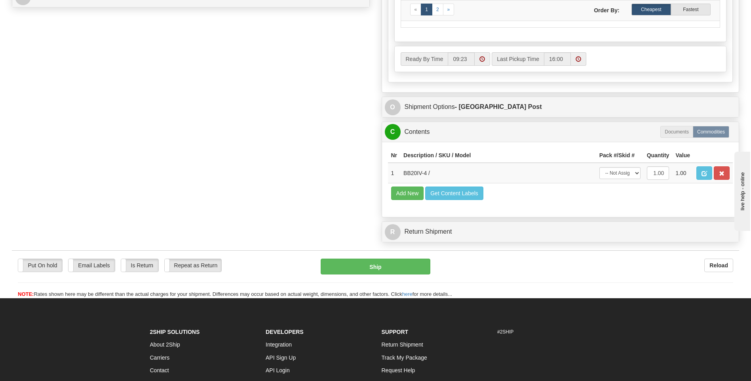
scroll to position [396, 0]
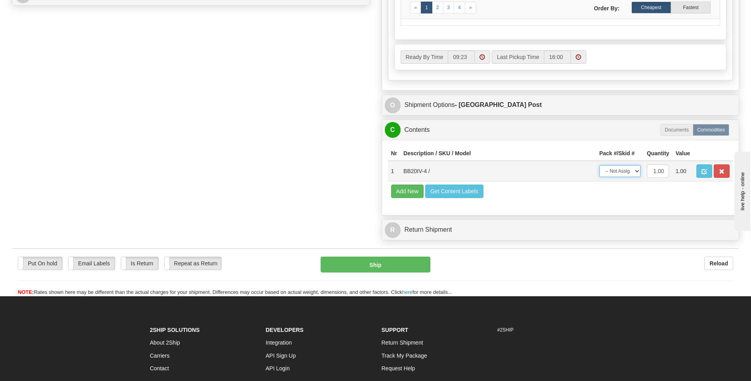
click at [617, 173] on select "-- Not Assigned -- Package 1" at bounding box center [619, 171] width 41 height 12
select select "0"
click at [599, 165] on select "-- Not Assigned -- Package 1" at bounding box center [619, 171] width 41 height 12
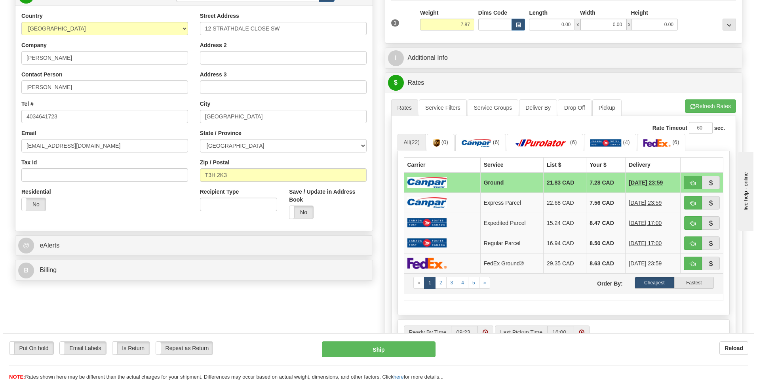
scroll to position [158, 0]
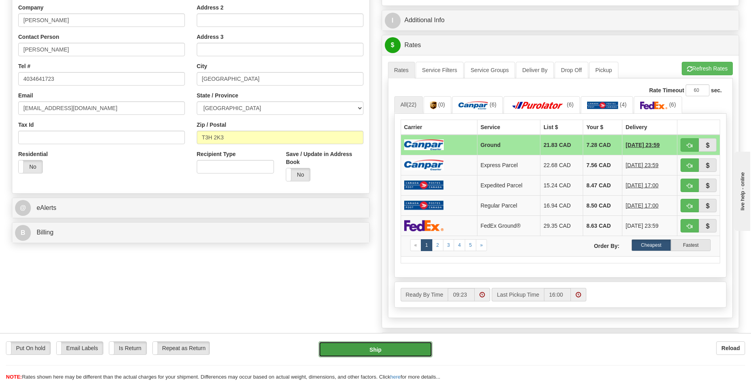
click at [399, 351] on button "Ship" at bounding box center [375, 349] width 113 height 16
type input "1"
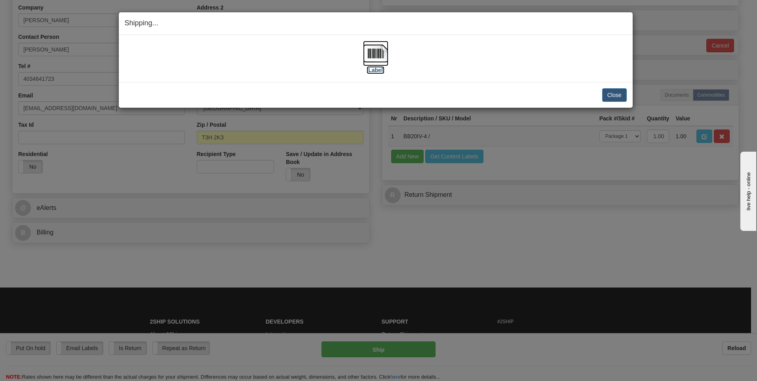
click at [372, 71] on label "[Label]" at bounding box center [375, 70] width 18 height 8
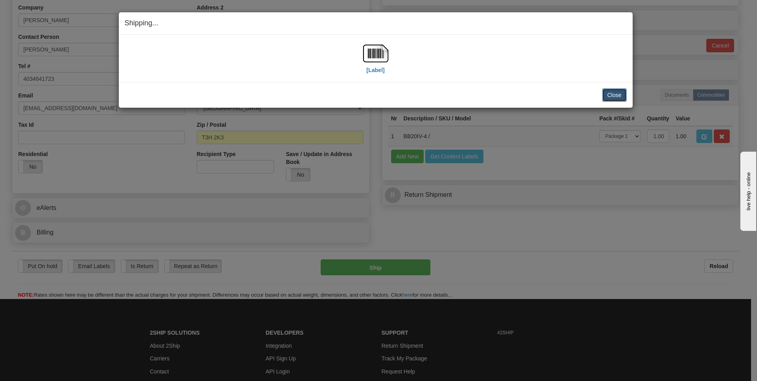
click at [613, 97] on button "Close" at bounding box center [614, 94] width 25 height 13
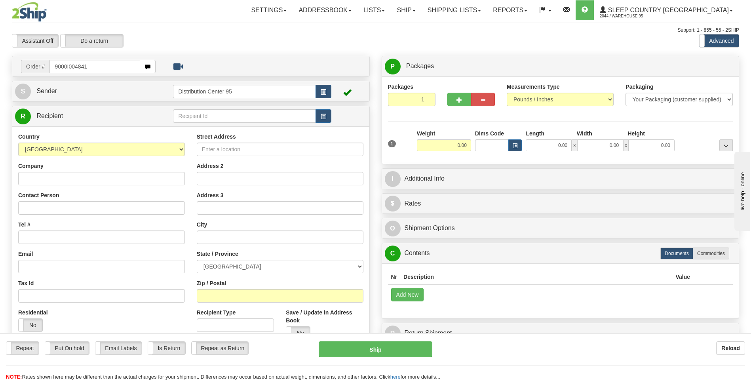
type input "9000I004841"
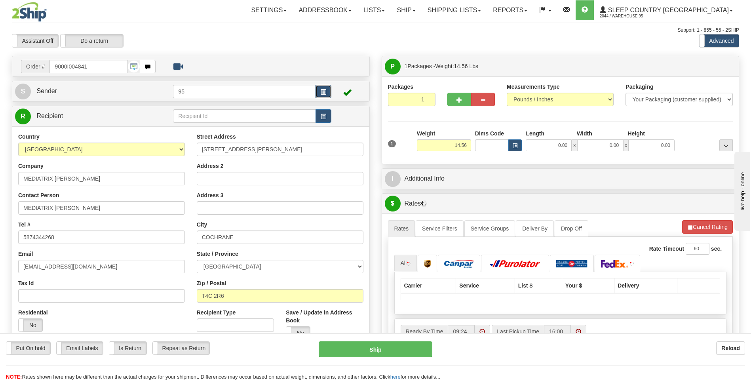
click at [328, 92] on button "button" at bounding box center [323, 91] width 16 height 13
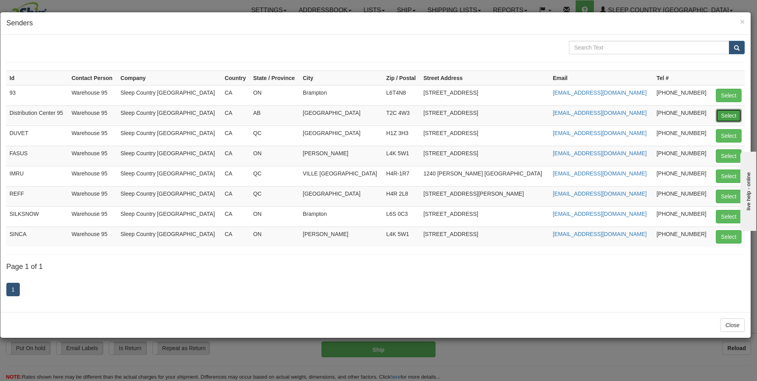
drag, startPoint x: 725, startPoint y: 112, endPoint x: 721, endPoint y: 112, distance: 4.0
click at [725, 112] on button "Select" at bounding box center [728, 115] width 26 height 13
type input "Distribution Center 95"
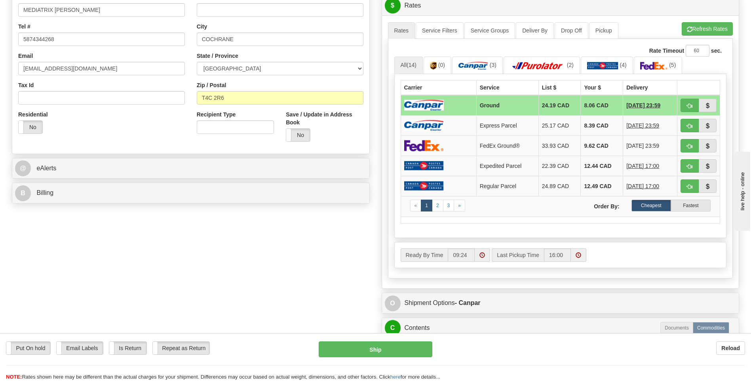
scroll to position [317, 0]
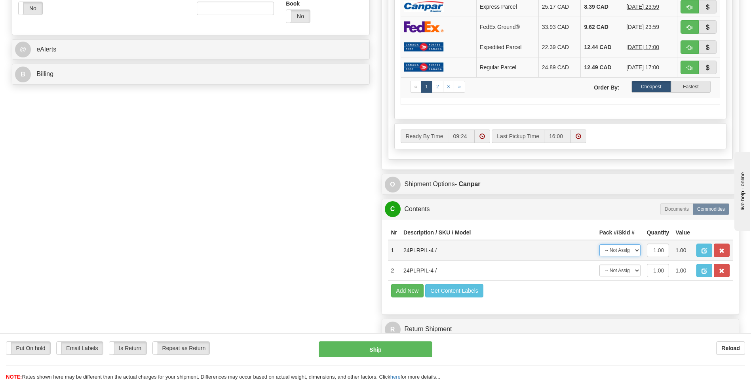
drag, startPoint x: 620, startPoint y: 249, endPoint x: 622, endPoint y: 255, distance: 6.2
click at [620, 249] on select "-- Not Assigned -- Package 1" at bounding box center [619, 250] width 41 height 12
select select "0"
click at [599, 244] on select "-- Not Assigned -- Package 1" at bounding box center [619, 250] width 41 height 12
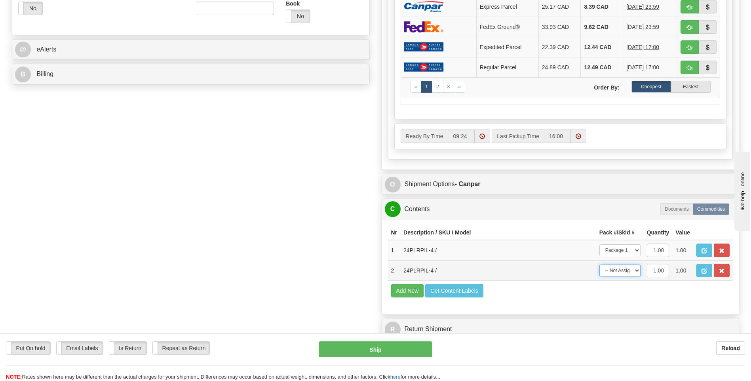
click at [621, 270] on select "-- Not Assigned -- Package 1" at bounding box center [619, 270] width 41 height 12
select select "0"
click at [599, 264] on select "-- Not Assigned -- Package 1" at bounding box center [619, 270] width 41 height 12
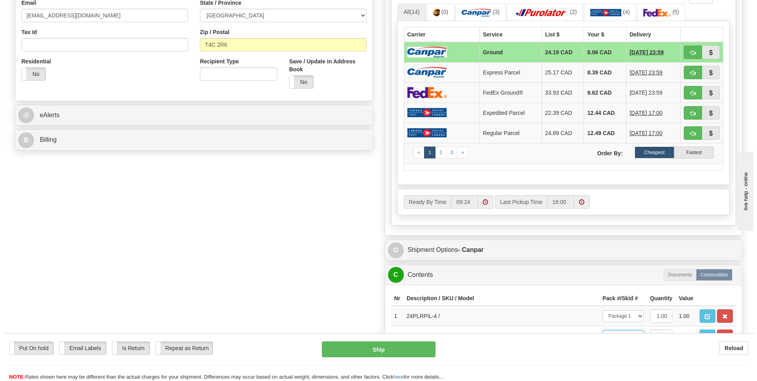
scroll to position [237, 0]
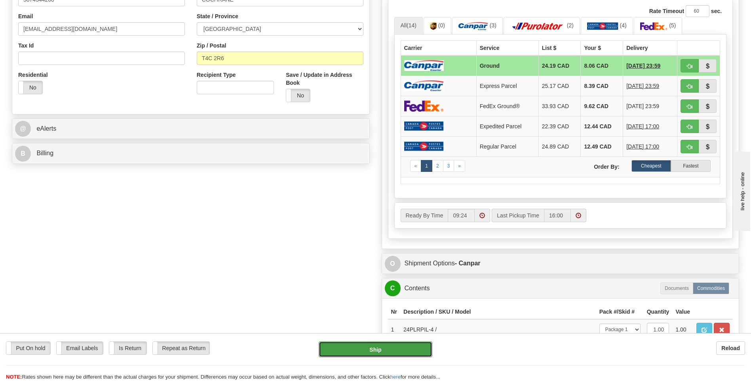
click at [379, 351] on button "Ship" at bounding box center [375, 349] width 113 height 16
type input "1"
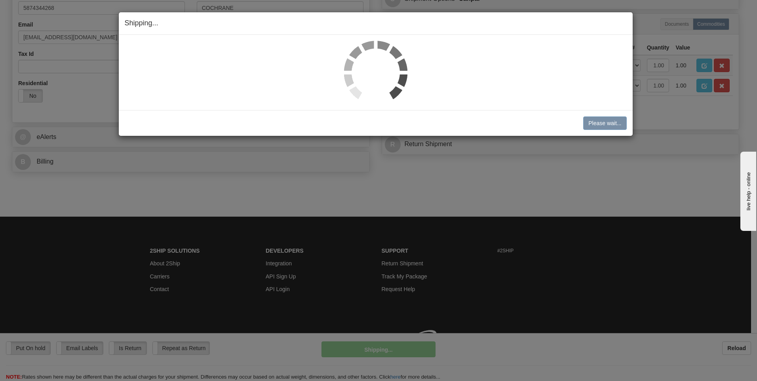
scroll to position [232, 0]
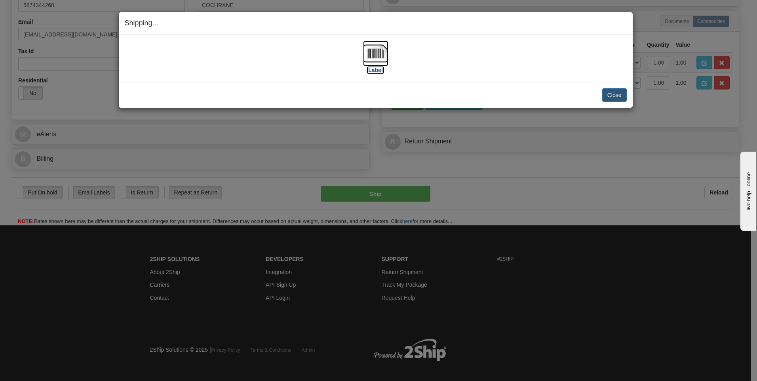
click at [375, 70] on label "[Label]" at bounding box center [375, 70] width 18 height 8
click at [613, 94] on button "Close" at bounding box center [614, 94] width 25 height 13
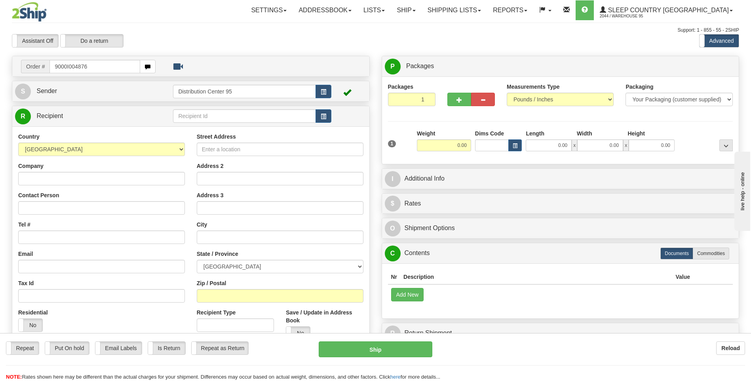
type input "9000I004876"
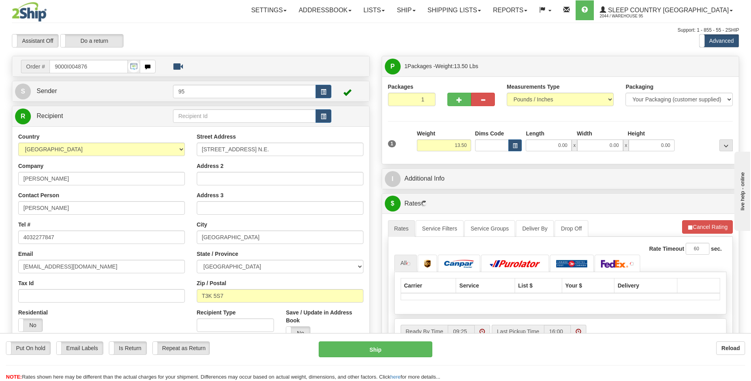
click at [323, 83] on td "95" at bounding box center [252, 91] width 158 height 16
click at [322, 91] on span "button" at bounding box center [323, 91] width 6 height 5
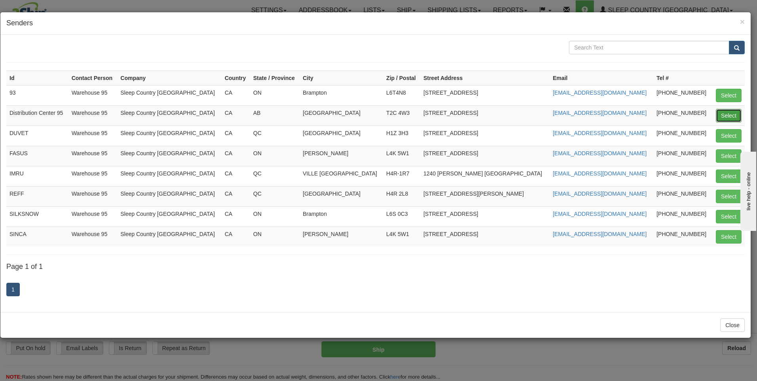
click at [729, 117] on button "Select" at bounding box center [728, 115] width 26 height 13
type input "Distribution Center 95"
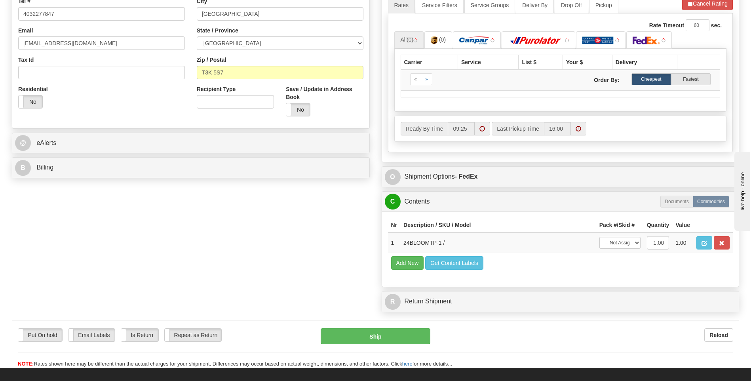
scroll to position [237, 0]
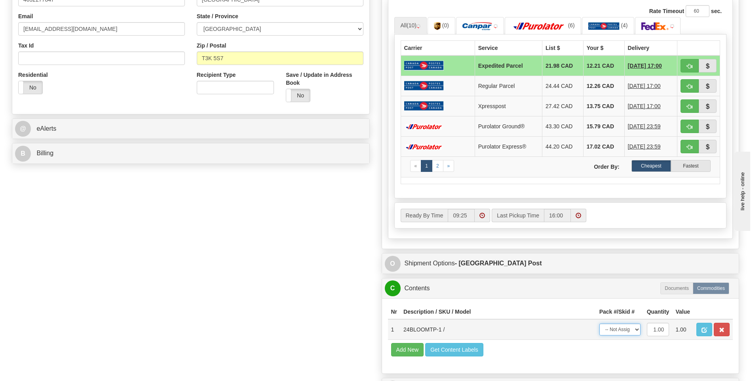
click at [630, 331] on select "-- Not Assigned -- Package 1" at bounding box center [619, 329] width 41 height 12
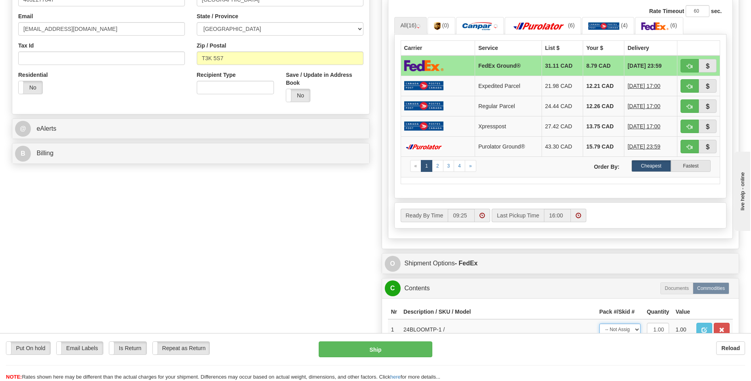
select select "0"
click at [599, 323] on select "-- Not Assigned -- Package 1" at bounding box center [619, 329] width 41 height 12
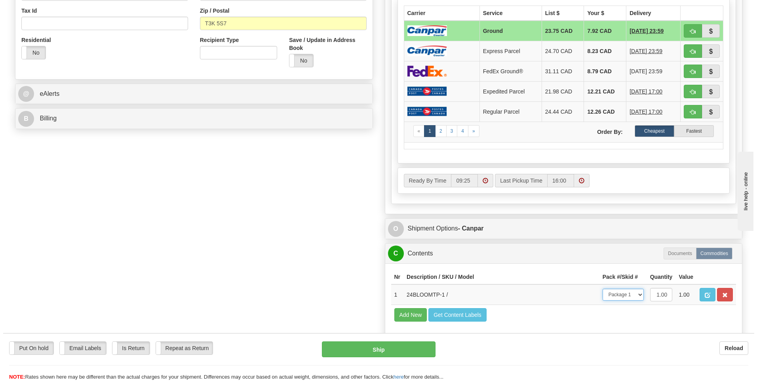
scroll to position [277, 0]
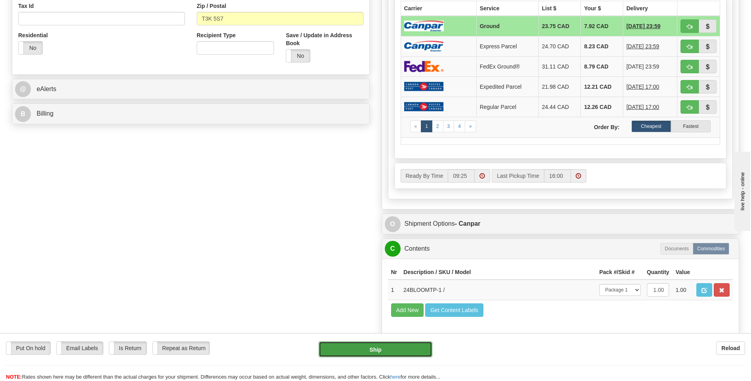
click at [380, 347] on button "Ship" at bounding box center [375, 349] width 113 height 16
type input "1"
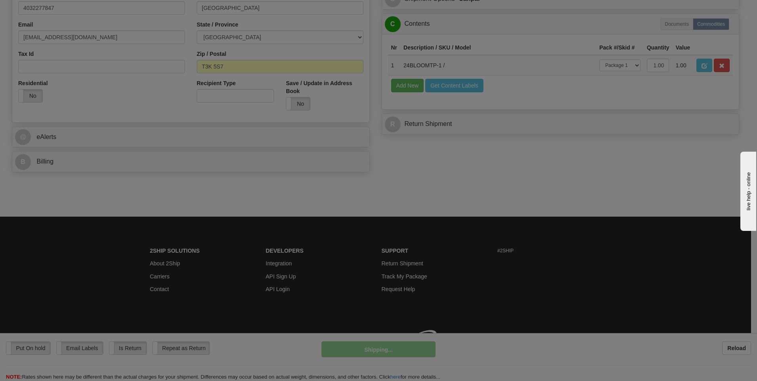
scroll to position [241, 0]
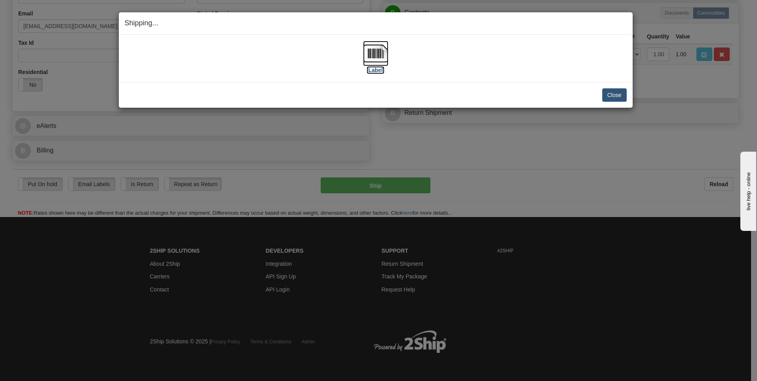
click at [374, 72] on label "[Label]" at bounding box center [375, 70] width 18 height 8
click at [616, 91] on button "Close" at bounding box center [614, 94] width 25 height 13
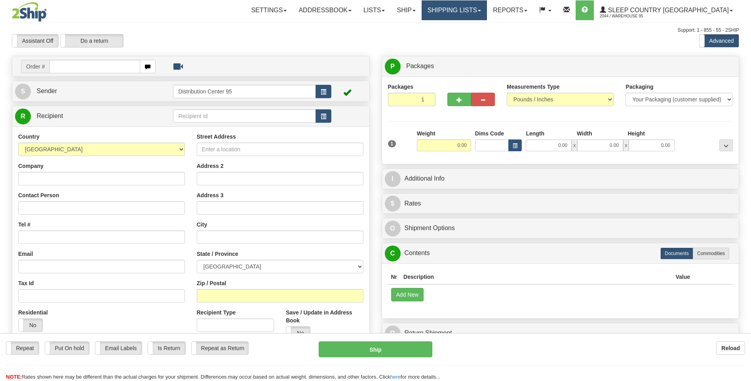
click at [487, 10] on link "Shipping lists" at bounding box center [453, 10] width 65 height 20
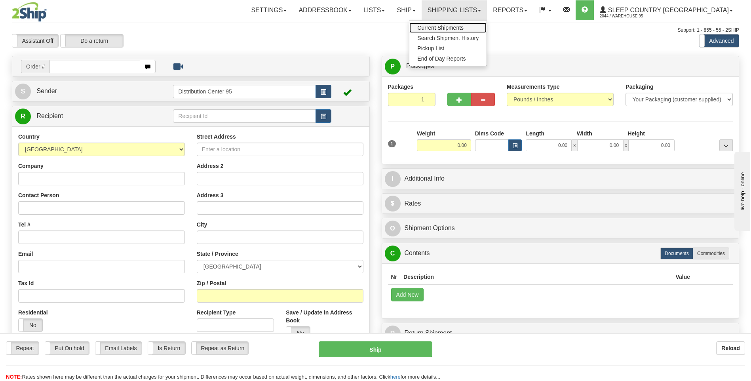
click at [463, 28] on span "Current Shipments" at bounding box center [440, 28] width 46 height 6
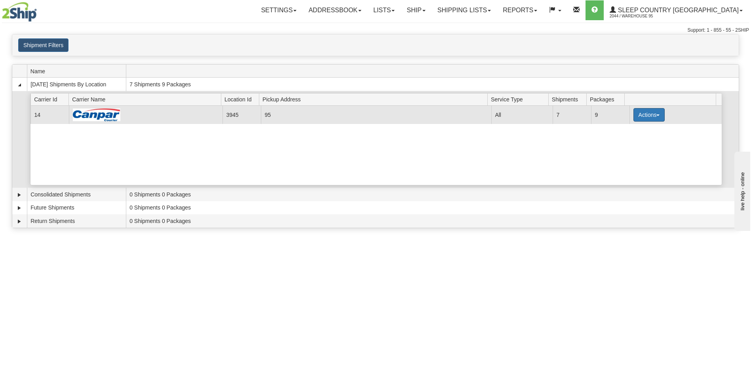
click at [645, 113] on button "Actions" at bounding box center [649, 114] width 32 height 13
click at [617, 138] on span "Close" at bounding box center [618, 140] width 18 height 6
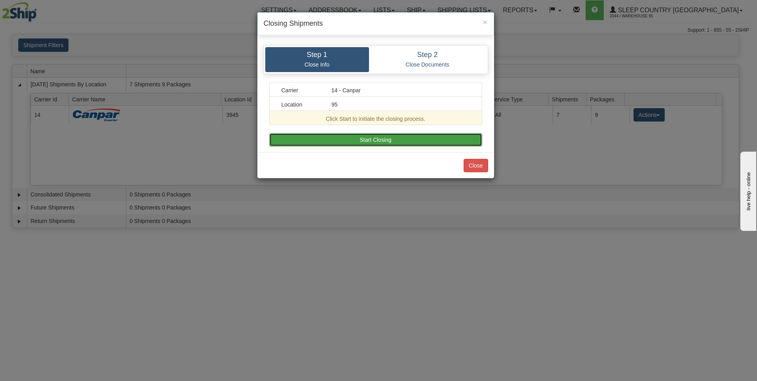
click at [321, 139] on button "Start Closing" at bounding box center [375, 139] width 213 height 13
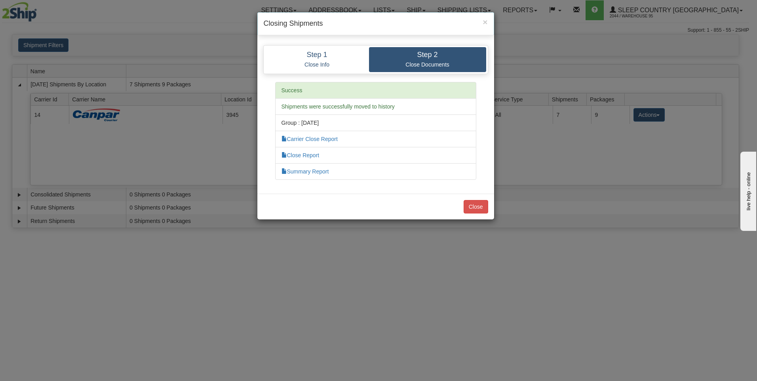
click at [308, 143] on li "Carrier Close Report" at bounding box center [375, 139] width 201 height 17
click at [309, 138] on link "Carrier Close Report" at bounding box center [309, 139] width 56 height 6
click at [307, 171] on link "Summary Report" at bounding box center [304, 171] width 47 height 6
click at [472, 205] on button "Close" at bounding box center [475, 206] width 25 height 13
